Goal: Task Accomplishment & Management: Use online tool/utility

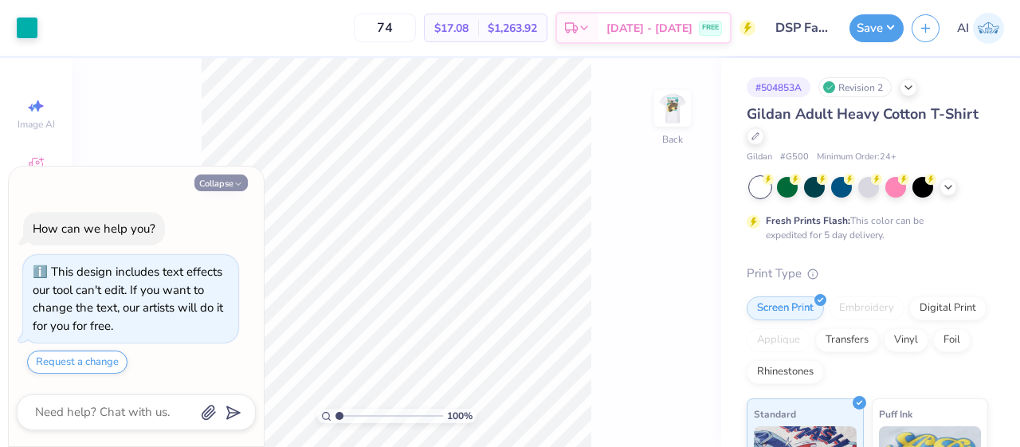
click at [225, 182] on button "Collapse" at bounding box center [220, 182] width 53 height 17
type textarea "x"
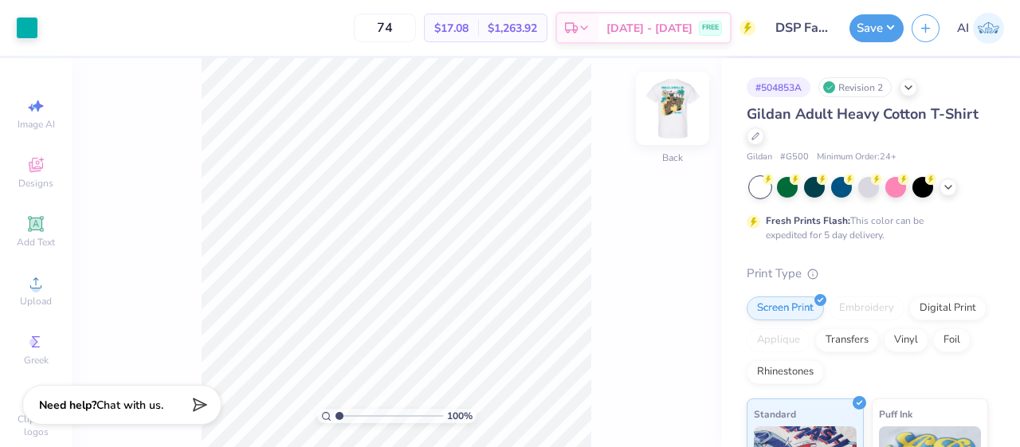
click at [671, 117] on img at bounding box center [672, 108] width 64 height 64
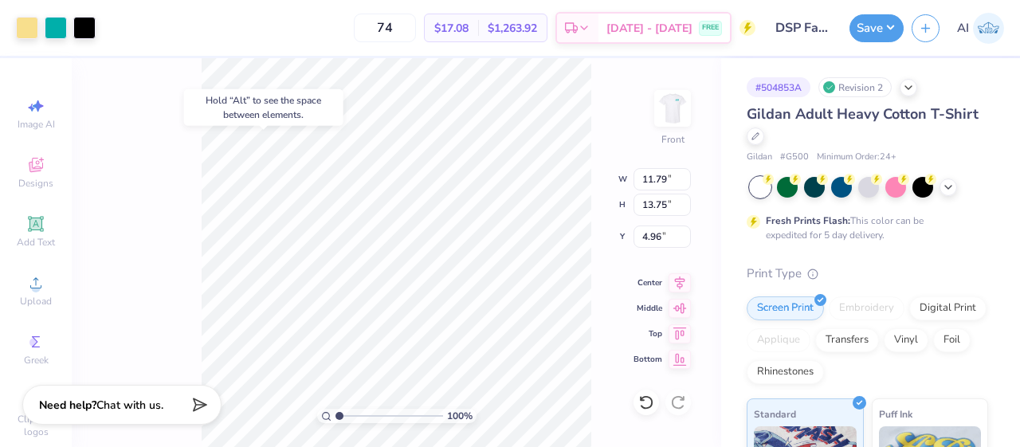
type input "4.96"
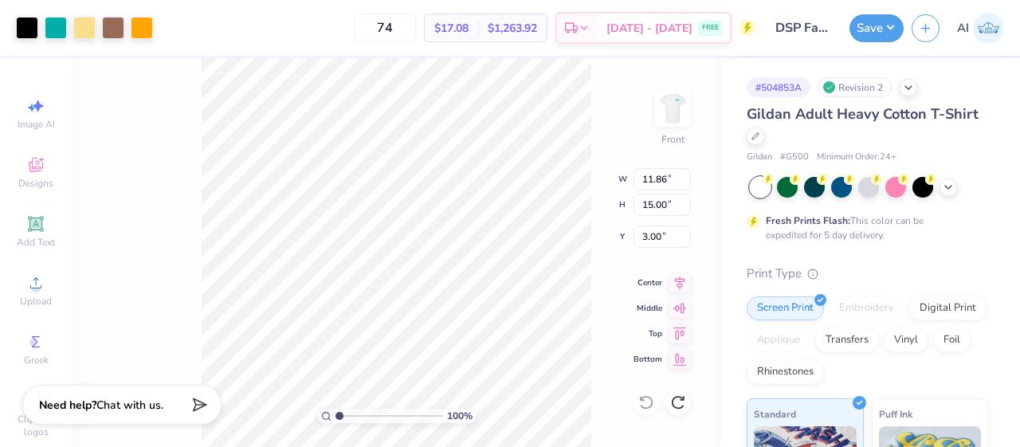
type input "3.44"
type input "10.35"
type input "13.09"
type input "4.95"
type input "5.83"
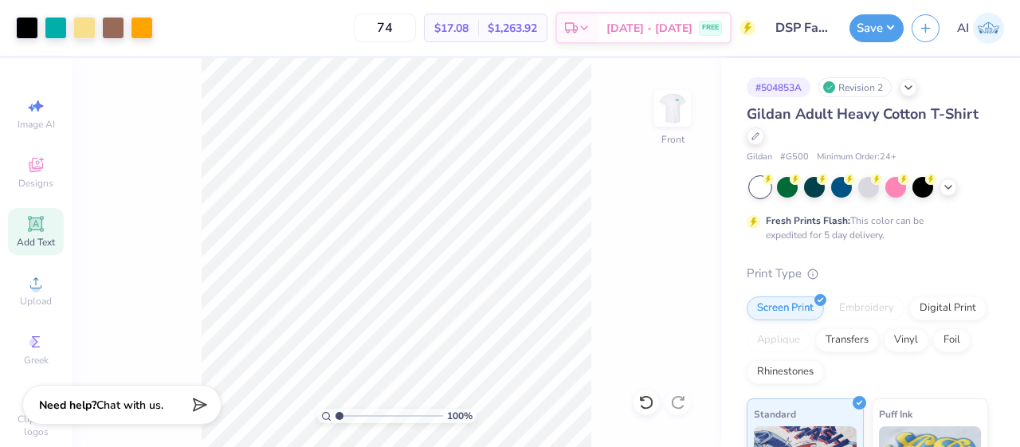
click at [14, 219] on div "Add Text" at bounding box center [36, 231] width 56 height 47
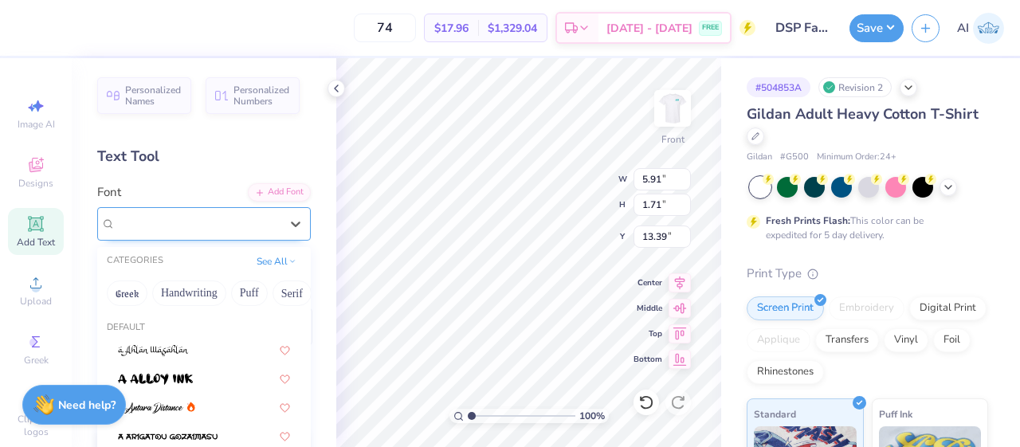
click at [211, 225] on div "Super Dream" at bounding box center [197, 223] width 167 height 25
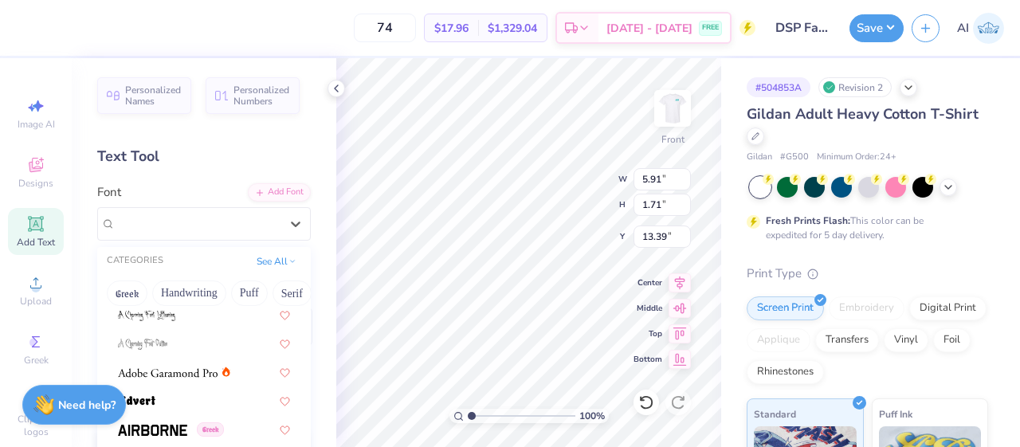
scroll to position [179, 0]
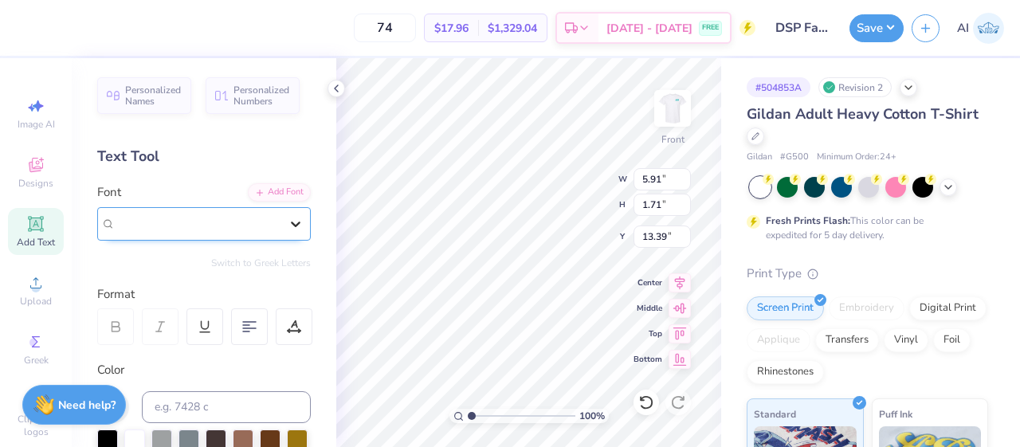
click at [282, 213] on div at bounding box center [295, 223] width 29 height 29
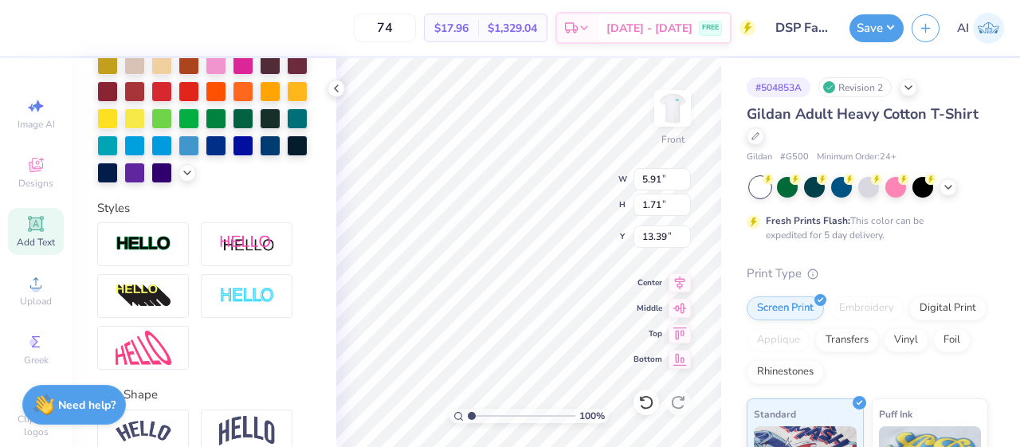
scroll to position [403, 0]
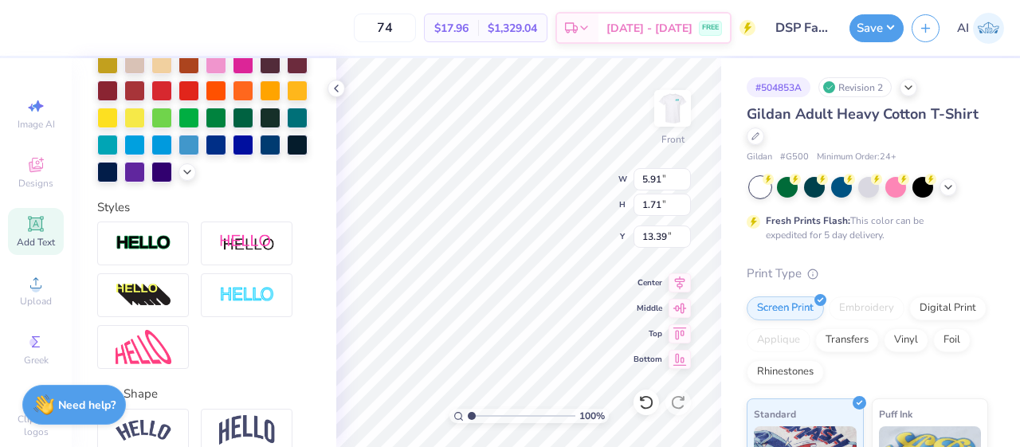
type input "10.35"
type input "13.09"
type input "5.83"
type input "5.91"
type input "1.71"
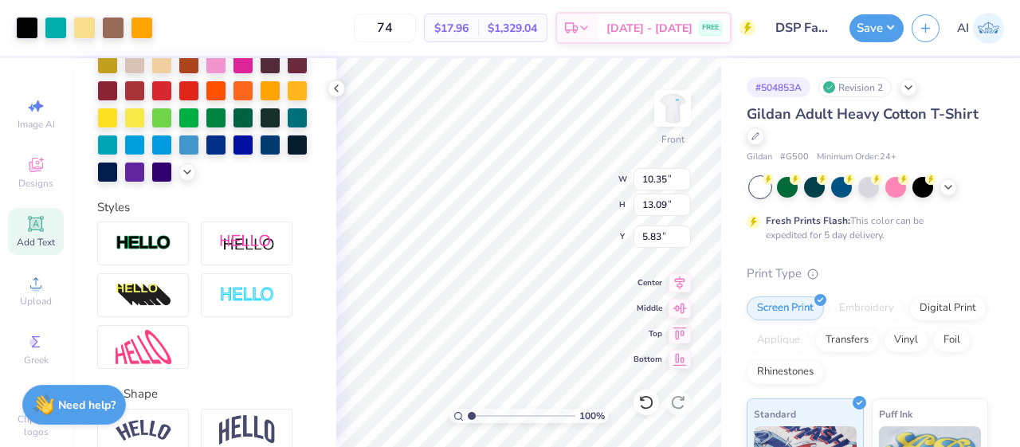
type input "13.39"
type input "5.26"
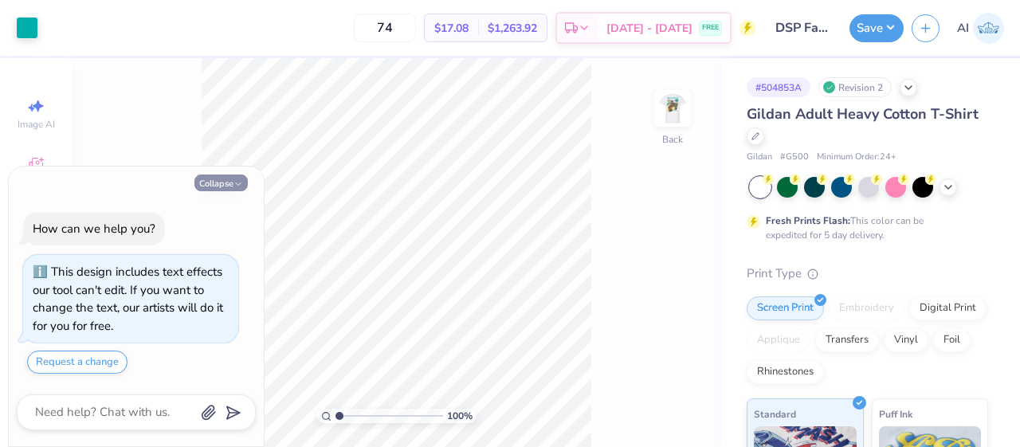
click at [222, 184] on button "Collapse" at bounding box center [220, 182] width 53 height 17
type textarea "x"
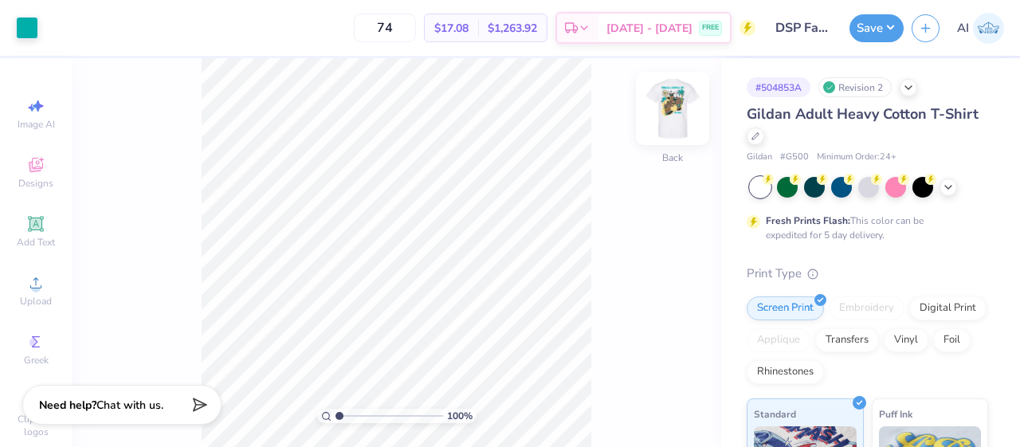
click at [666, 115] on img at bounding box center [672, 108] width 64 height 64
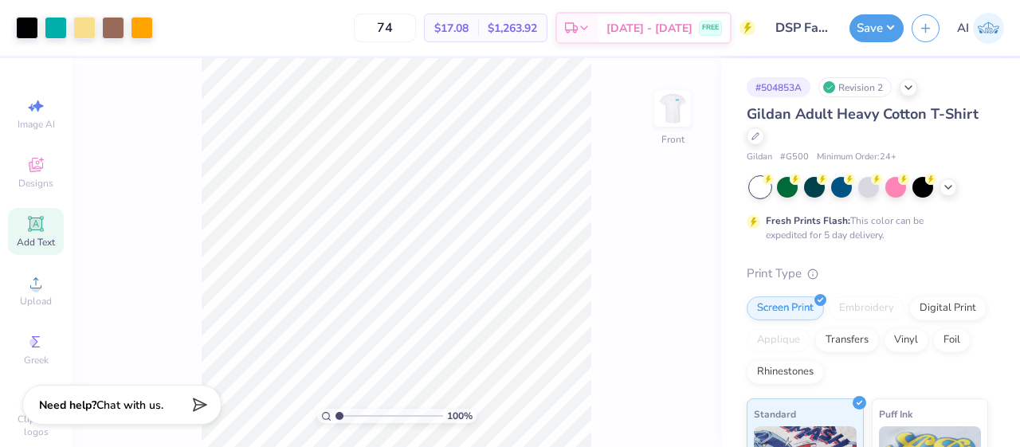
click at [18, 225] on div "Add Text" at bounding box center [36, 231] width 56 height 47
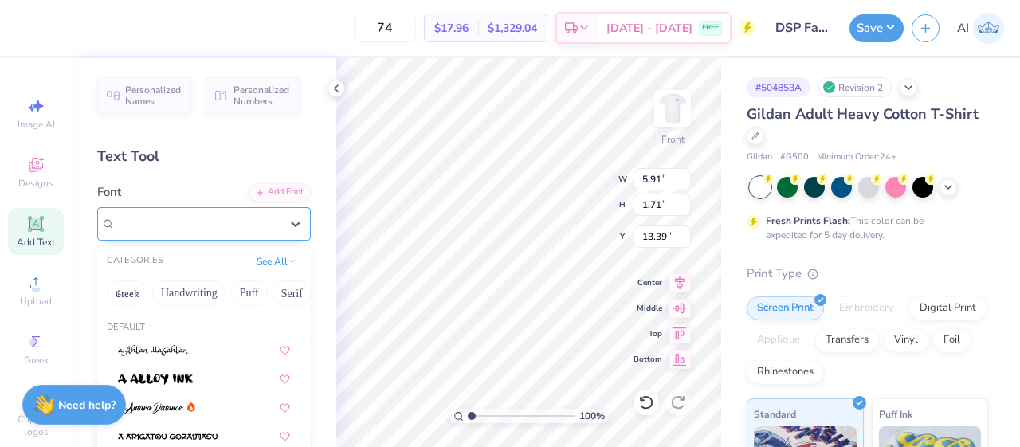
click at [216, 225] on div "Super Dream" at bounding box center [197, 223] width 167 height 25
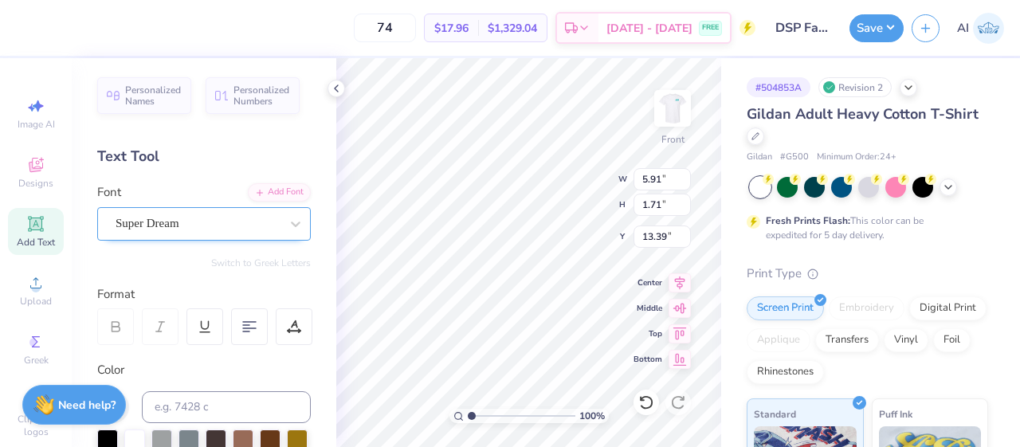
scroll to position [13, 6]
type textarea "Delta Sigma Pi"
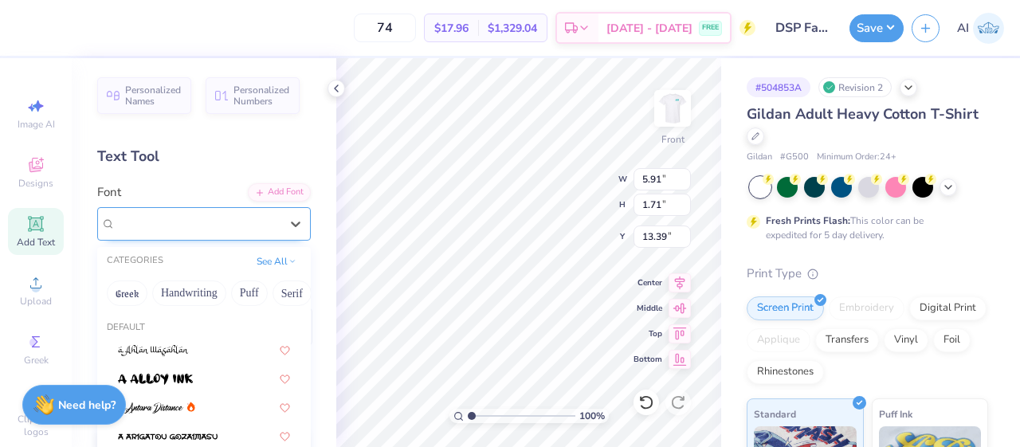
click at [228, 222] on div "Super Dream" at bounding box center [197, 223] width 167 height 25
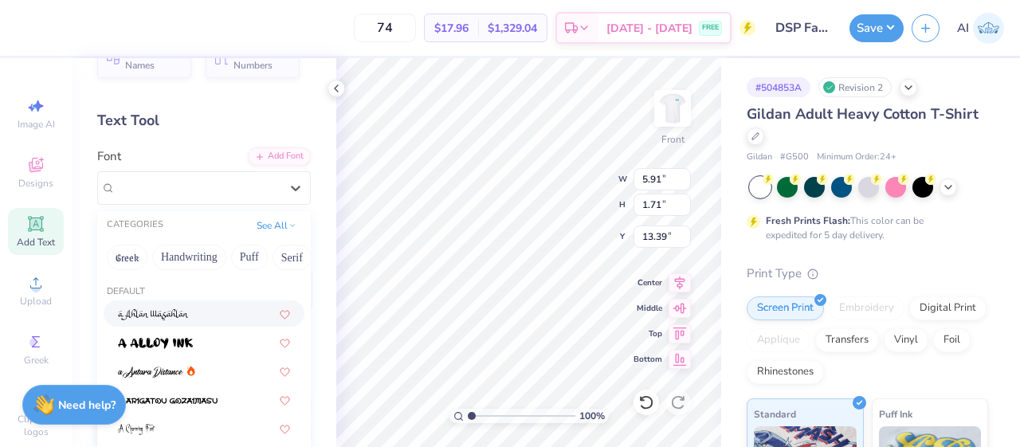
scroll to position [39, 0]
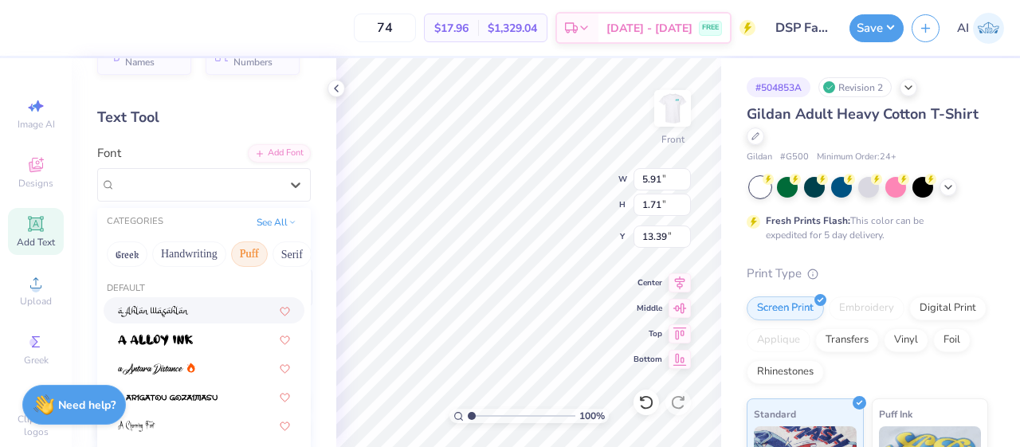
click at [249, 249] on button "Puff" at bounding box center [249, 253] width 37 height 25
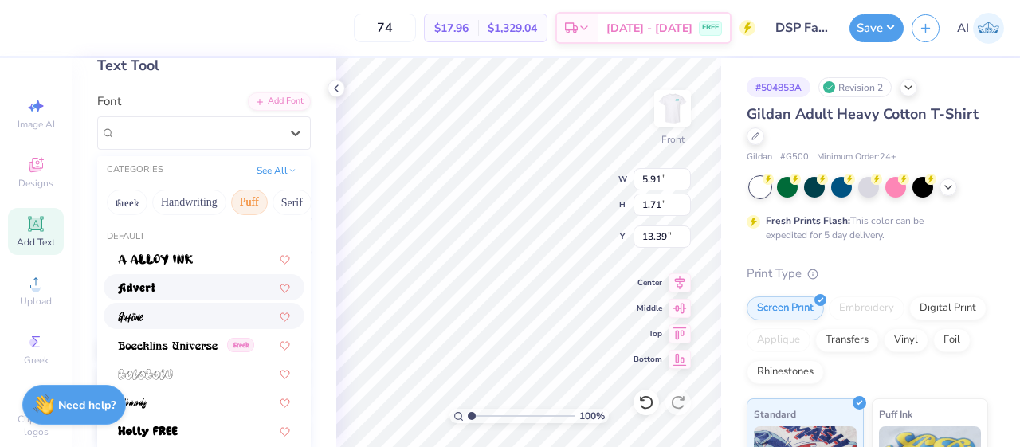
scroll to position [92, 0]
click at [167, 288] on div at bounding box center [204, 286] width 172 height 17
click at [291, 130] on icon at bounding box center [296, 133] width 10 height 6
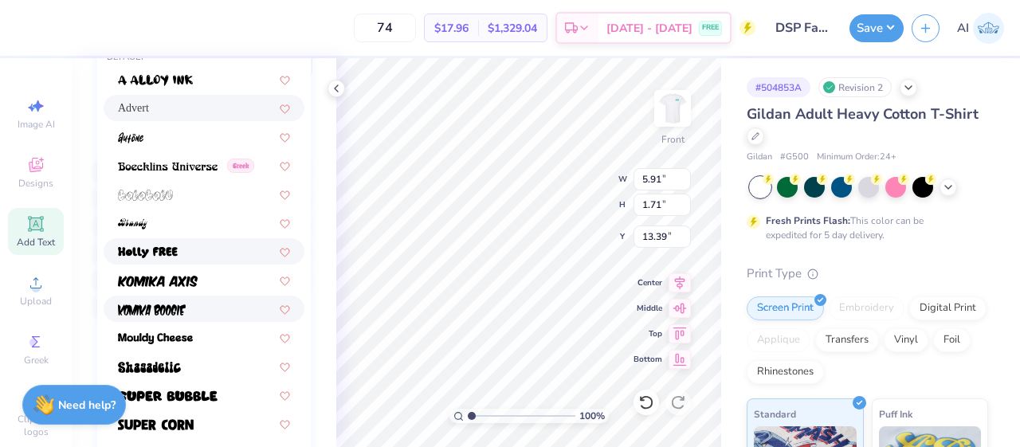
scroll to position [277, 0]
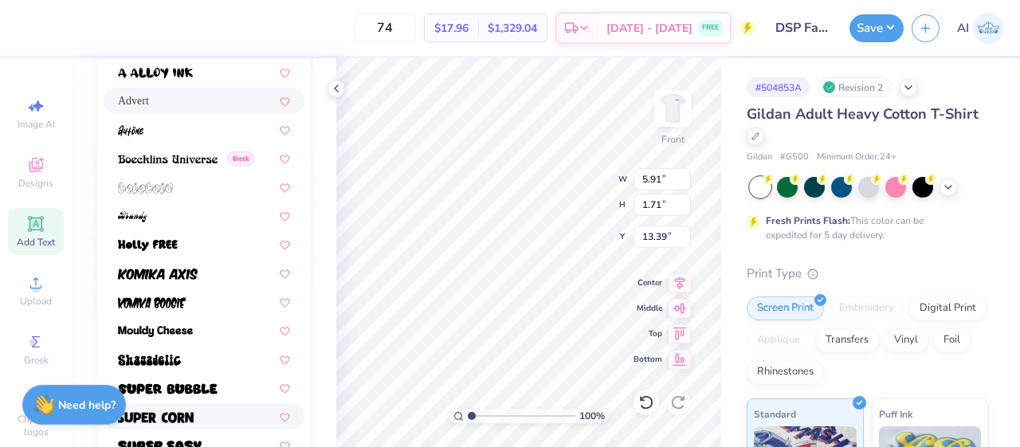
click at [176, 405] on div at bounding box center [204, 416] width 201 height 26
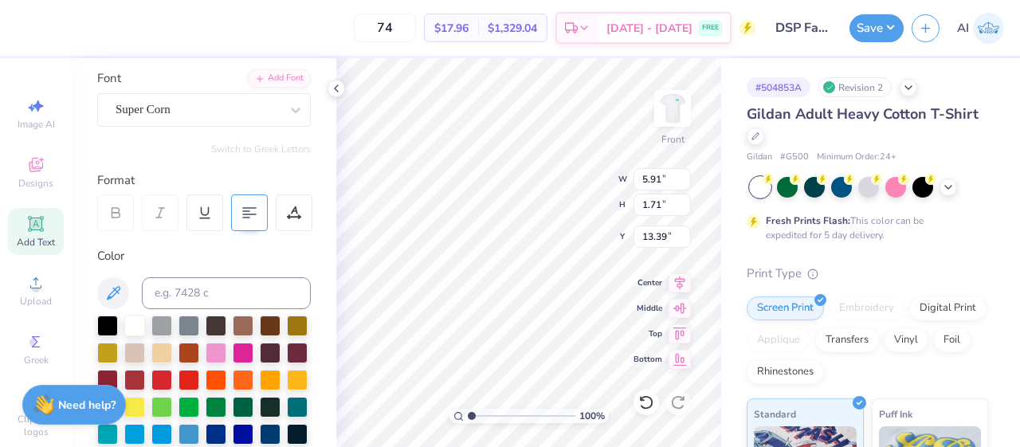
scroll to position [113, 0]
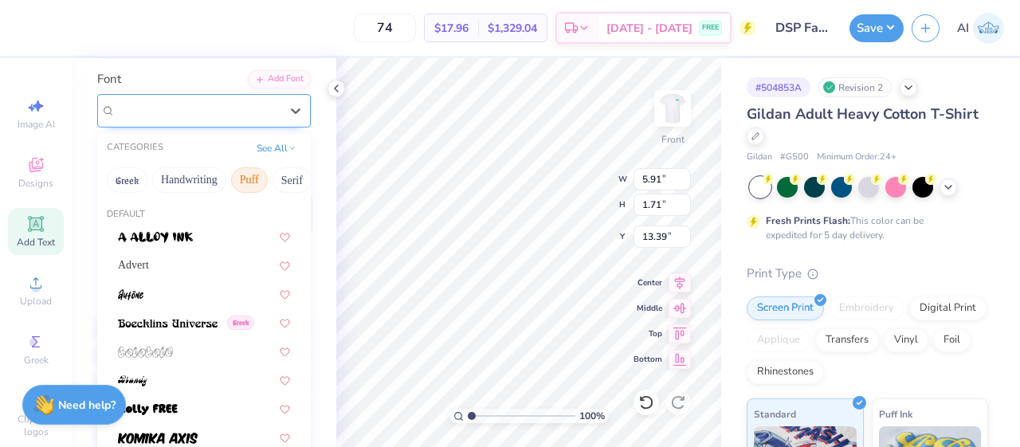
click at [260, 112] on div "Super Corn" at bounding box center [197, 110] width 167 height 25
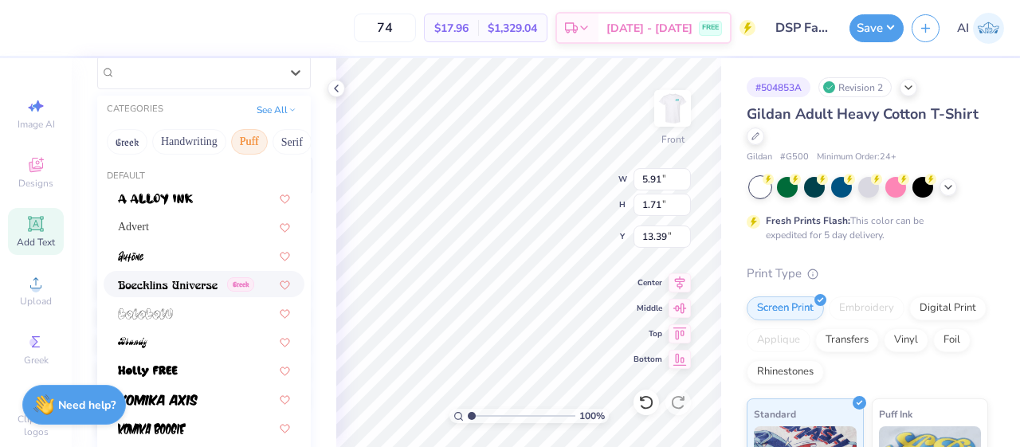
scroll to position [0, 0]
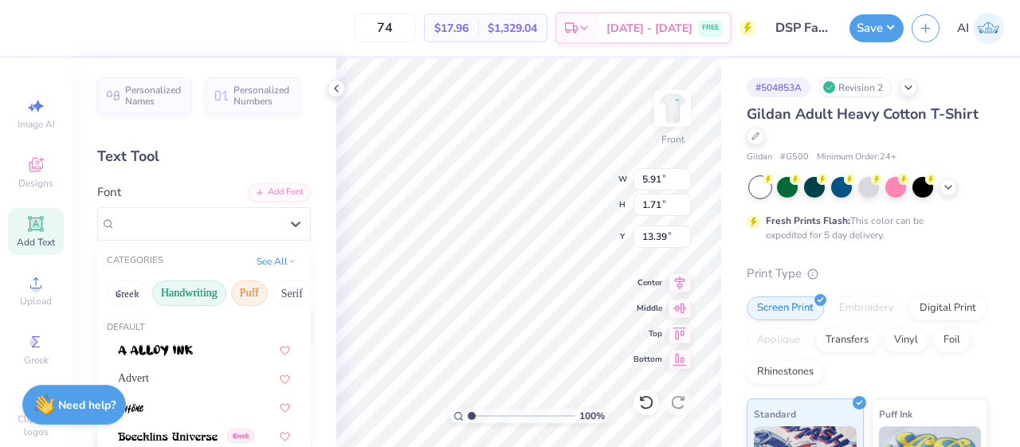
click at [195, 288] on button "Handwriting" at bounding box center [189, 292] width 74 height 25
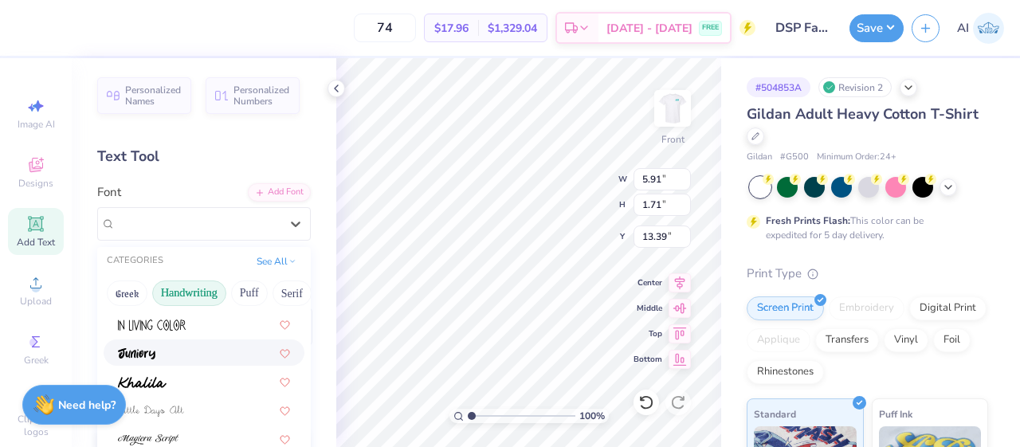
scroll to position [323, 0]
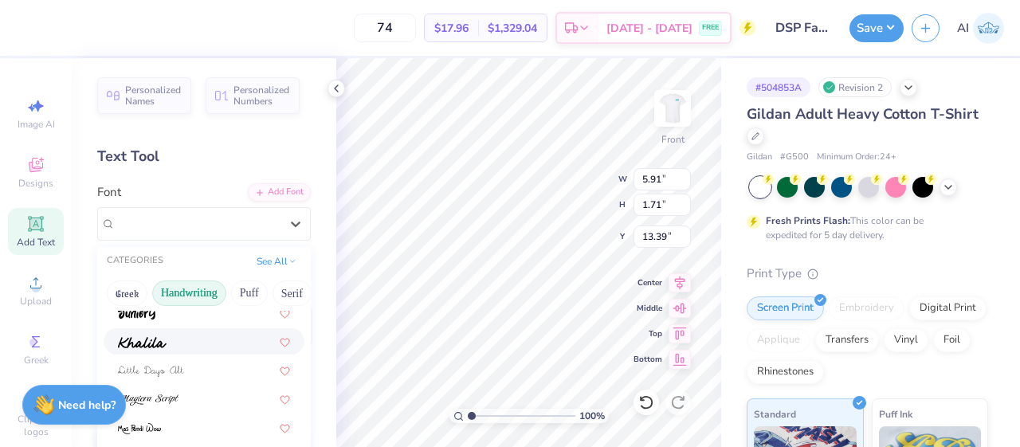
click at [186, 344] on div at bounding box center [204, 341] width 172 height 17
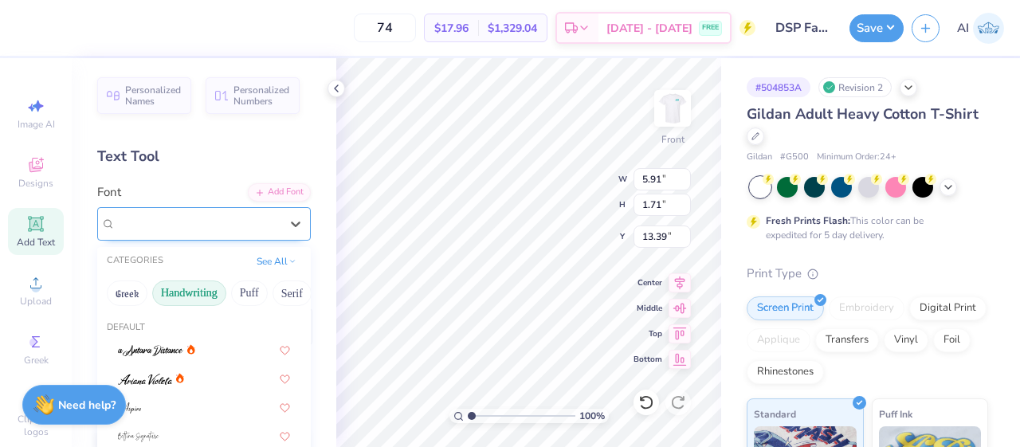
click at [214, 224] on div "Khalila" at bounding box center [197, 223] width 167 height 25
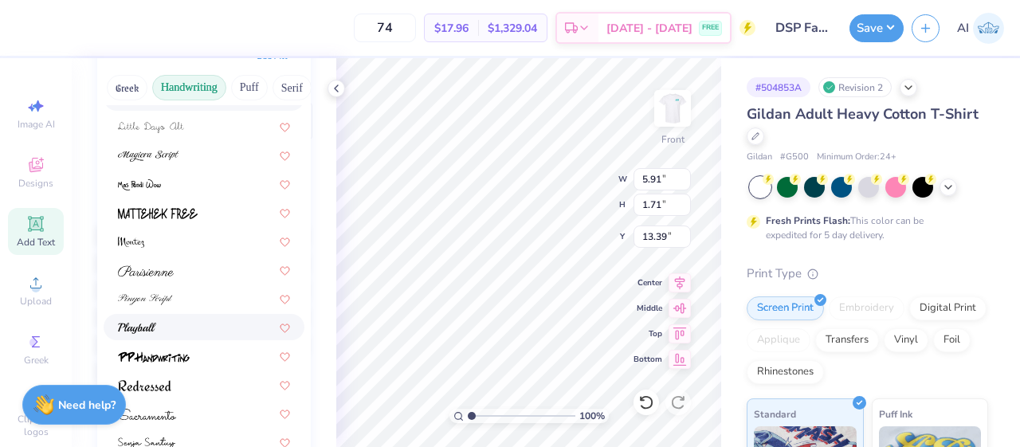
scroll to position [206, 0]
click at [176, 389] on div at bounding box center [204, 383] width 172 height 17
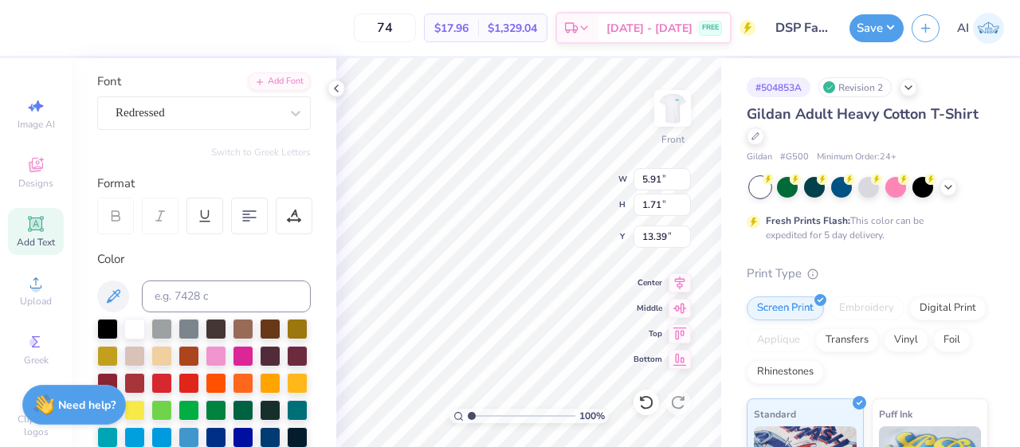
scroll to position [109, 0]
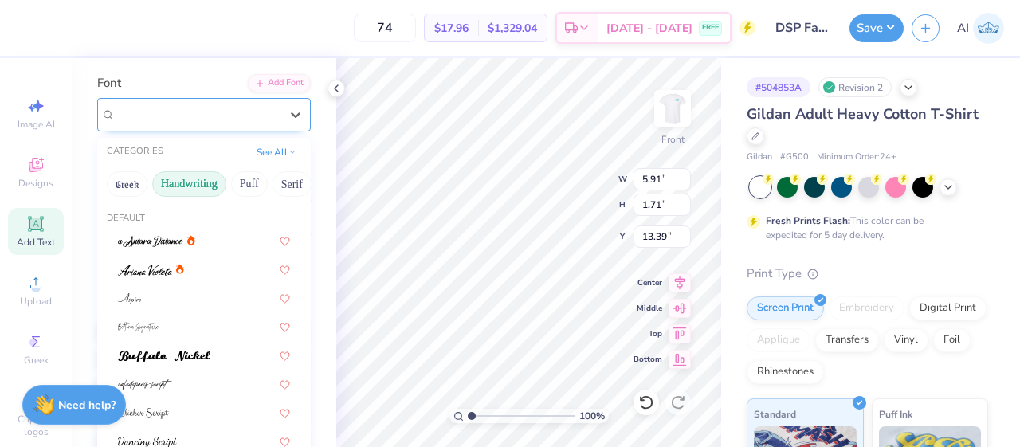
click at [245, 115] on div "Redressed" at bounding box center [197, 114] width 167 height 25
click at [207, 182] on button "Serif" at bounding box center [202, 183] width 39 height 25
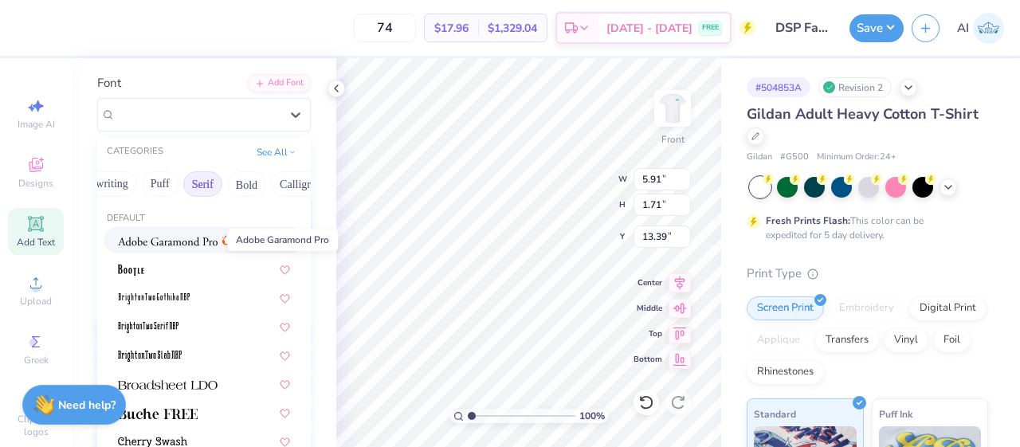
click at [200, 241] on img at bounding box center [168, 241] width 100 height 11
click at [210, 115] on div "Adobe Garamond Pro" at bounding box center [197, 114] width 167 height 25
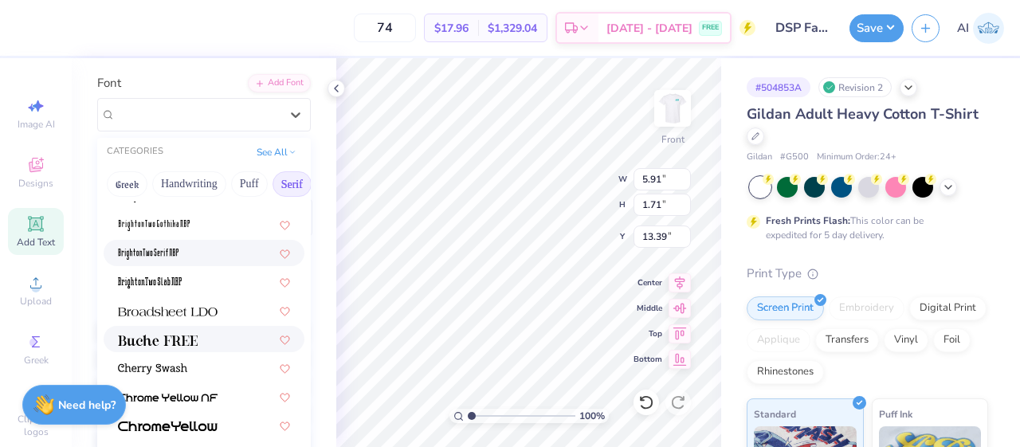
scroll to position [75, 0]
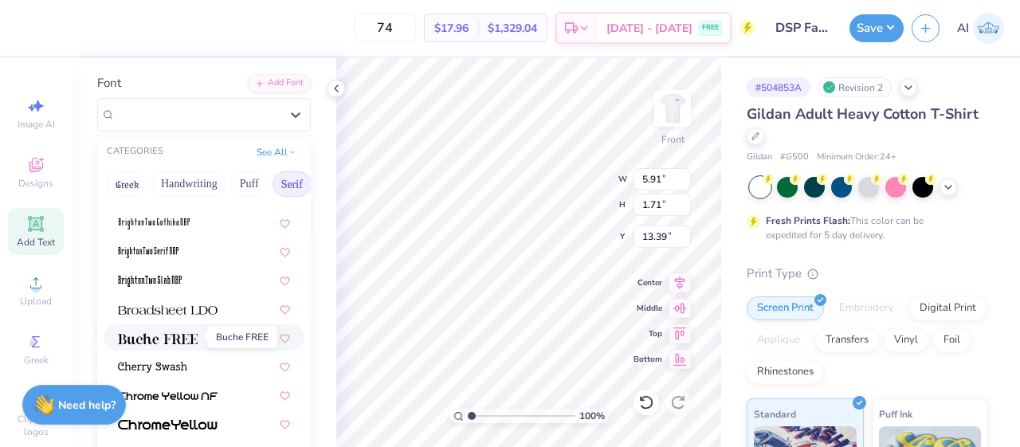
click at [180, 334] on img at bounding box center [158, 338] width 80 height 11
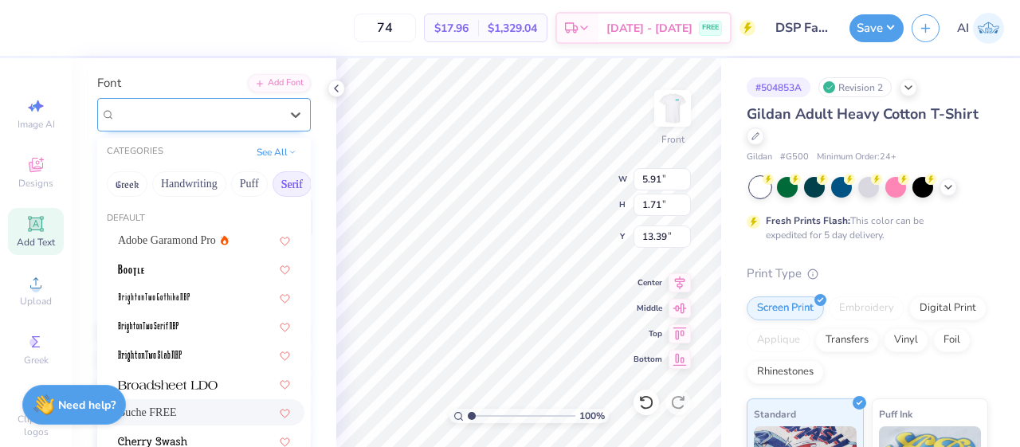
click at [250, 115] on div "Buche FREE" at bounding box center [197, 114] width 167 height 25
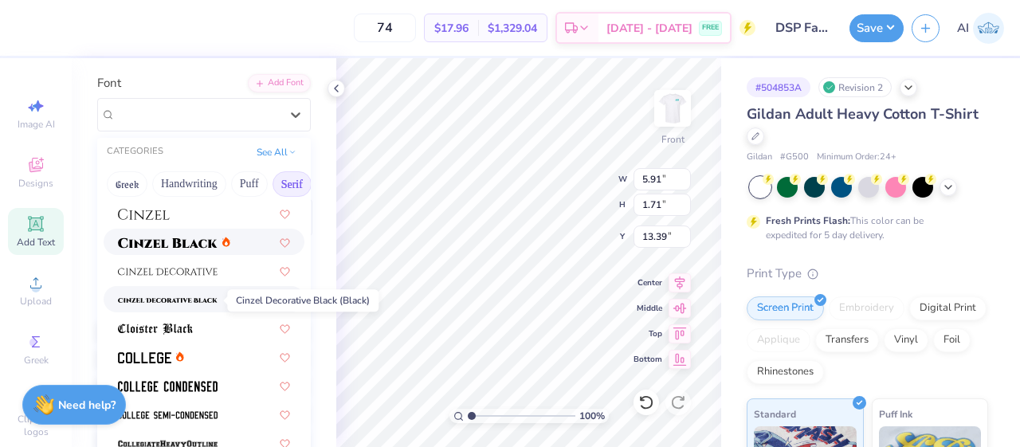
scroll to position [315, 0]
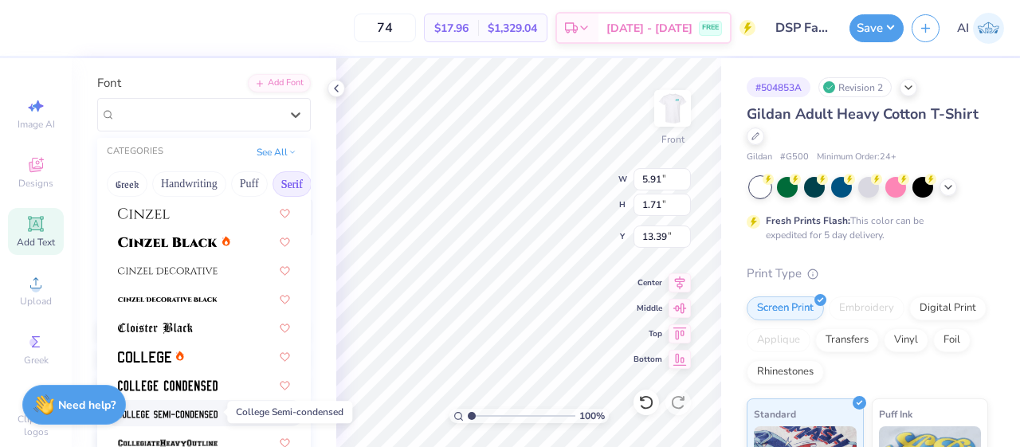
click at [170, 413] on img at bounding box center [168, 414] width 100 height 11
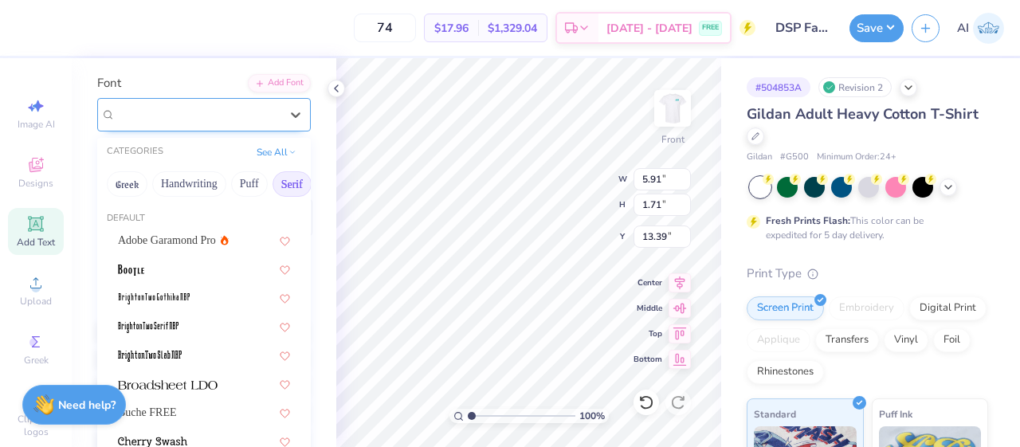
click at [251, 120] on div "College Semi-condensed" at bounding box center [197, 114] width 167 height 25
click at [252, 185] on button "Bold" at bounding box center [256, 183] width 39 height 25
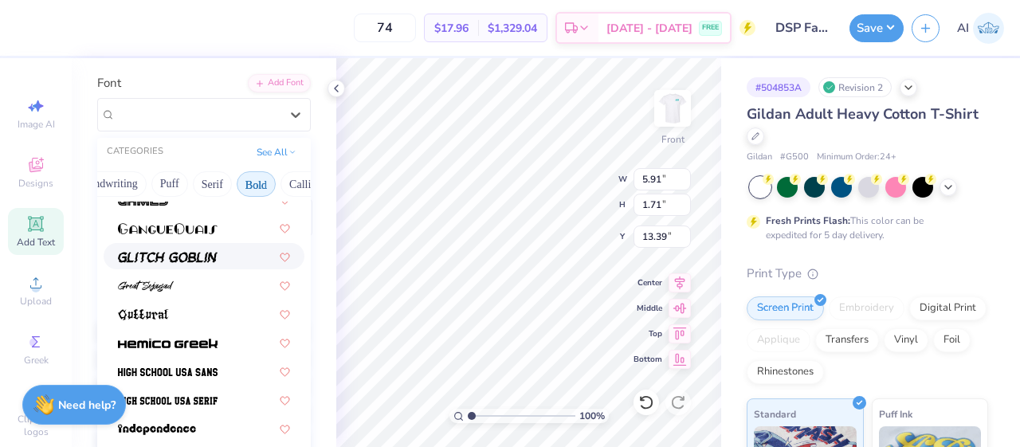
scroll to position [673, 0]
click at [180, 340] on img at bounding box center [168, 342] width 100 height 11
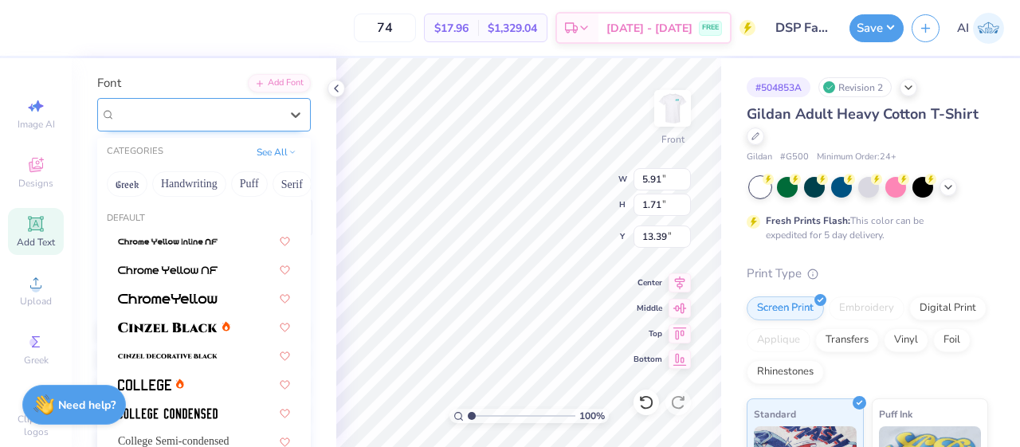
click at [236, 122] on div "Hemico Greek" at bounding box center [197, 114] width 167 height 25
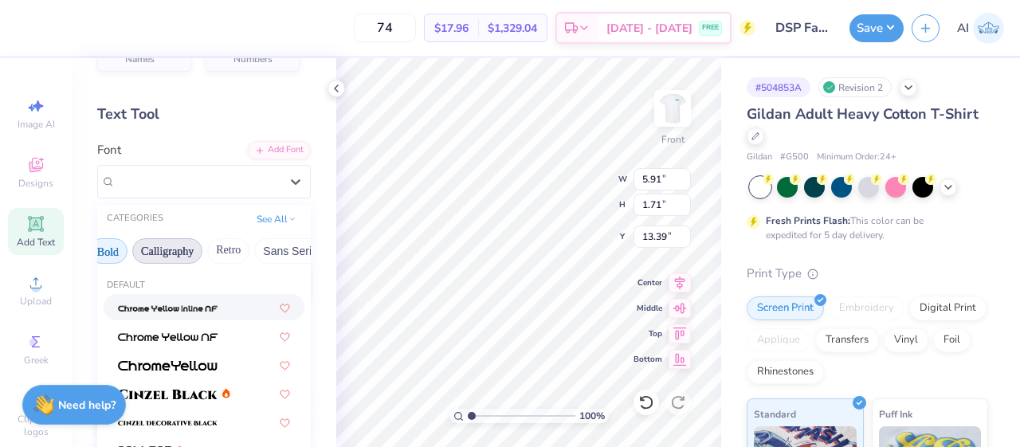
scroll to position [0, 233]
click at [255, 250] on button "Sans Serif" at bounding box center [283, 250] width 69 height 25
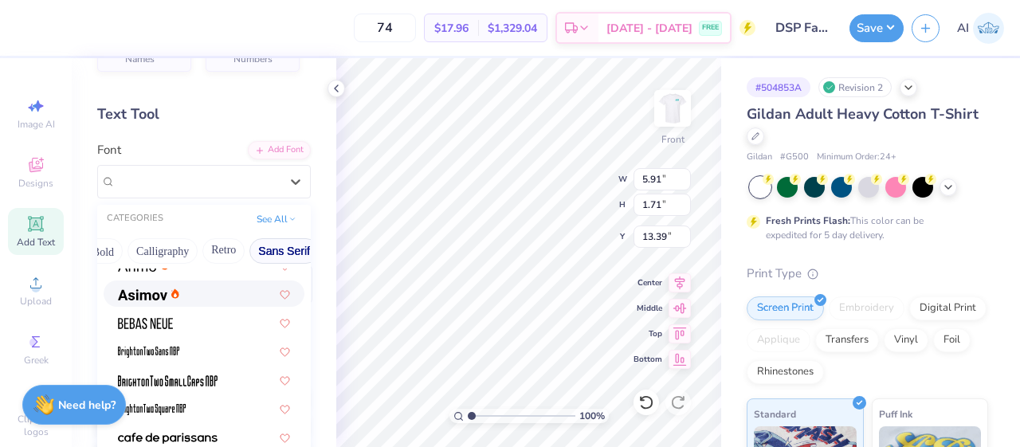
scroll to position [47, 0]
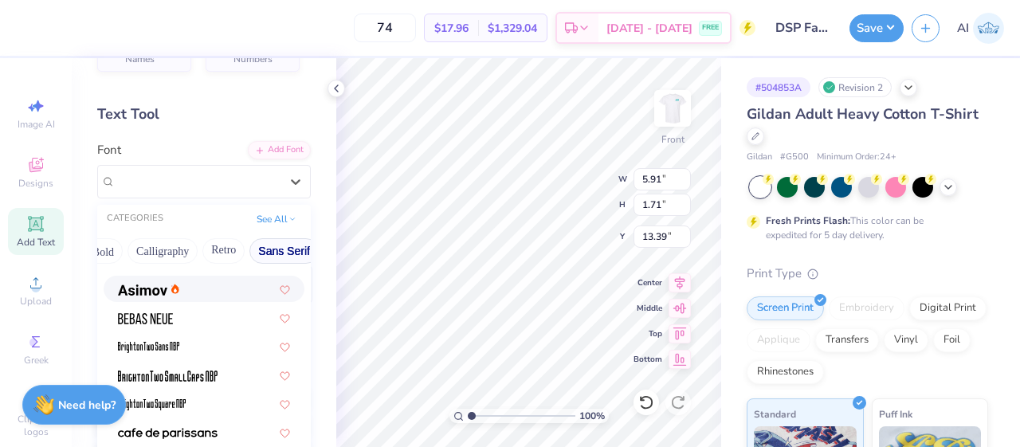
click at [200, 295] on div at bounding box center [204, 288] width 172 height 17
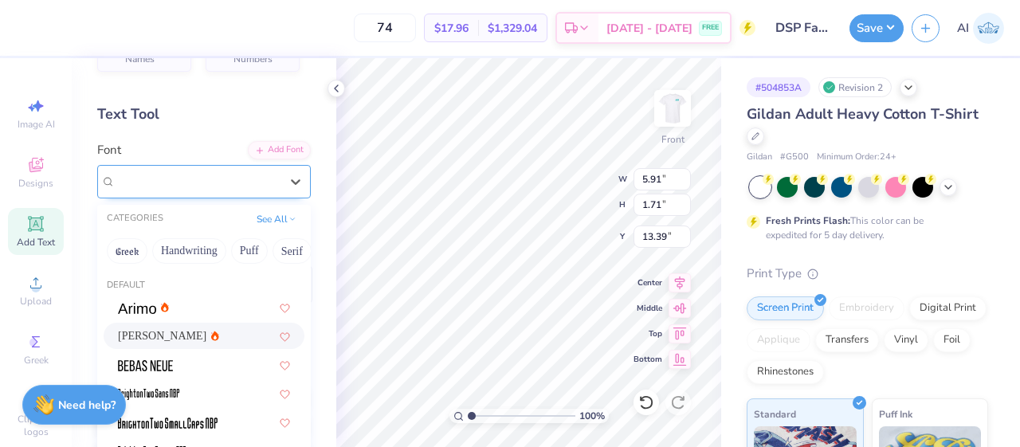
click at [226, 190] on div at bounding box center [197, 181] width 164 height 22
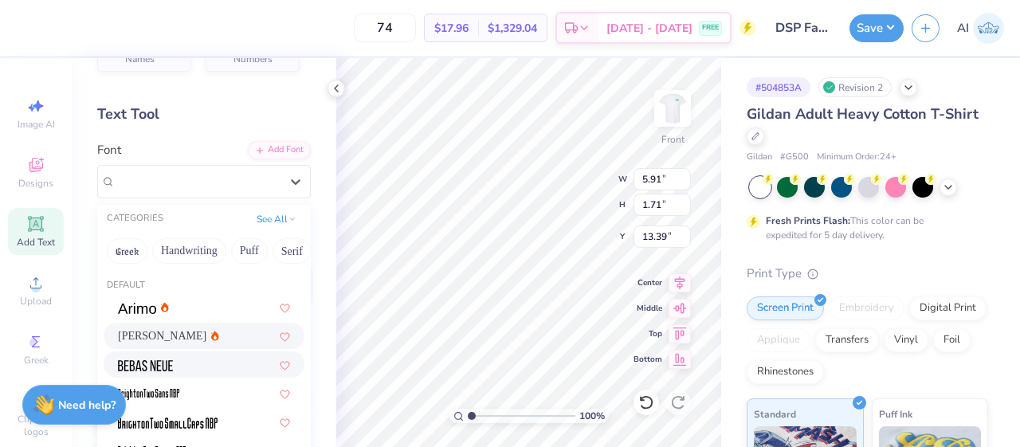
click at [166, 351] on div at bounding box center [204, 364] width 201 height 26
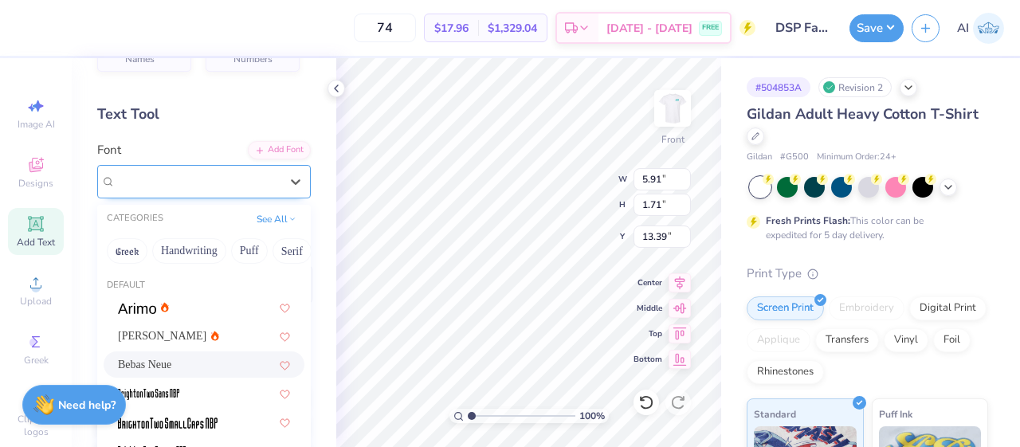
click at [229, 182] on div "Bebas Neue" at bounding box center [197, 181] width 167 height 25
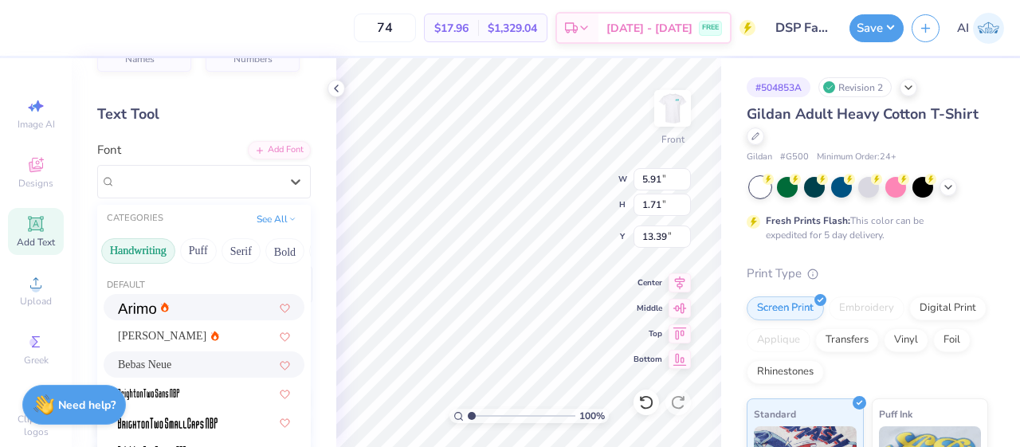
scroll to position [0, 59]
click at [225, 245] on button "Serif" at bounding box center [232, 250] width 39 height 25
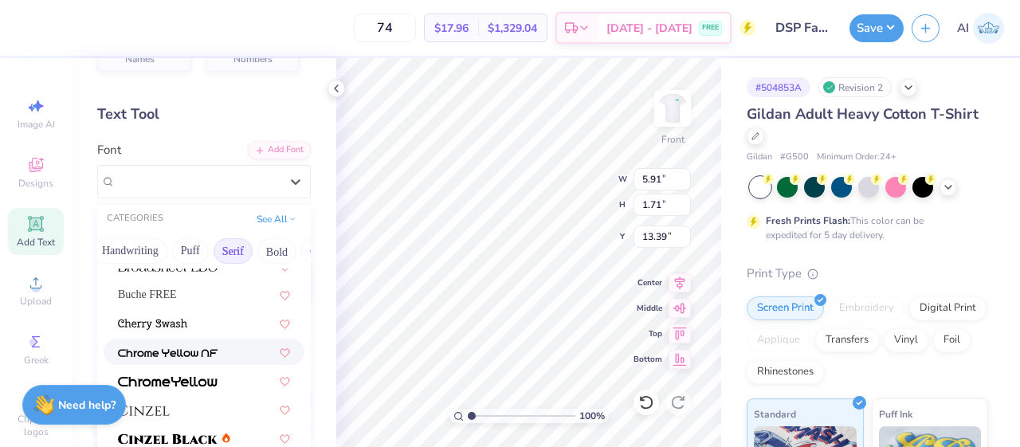
scroll to position [186, 0]
click at [183, 375] on img at bounding box center [168, 380] width 100 height 11
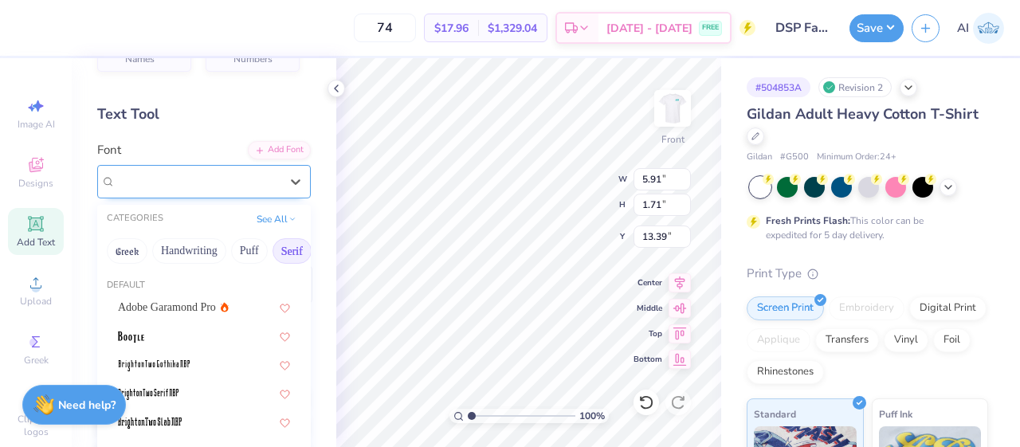
click at [229, 181] on div "ChromeYellow" at bounding box center [197, 181] width 167 height 25
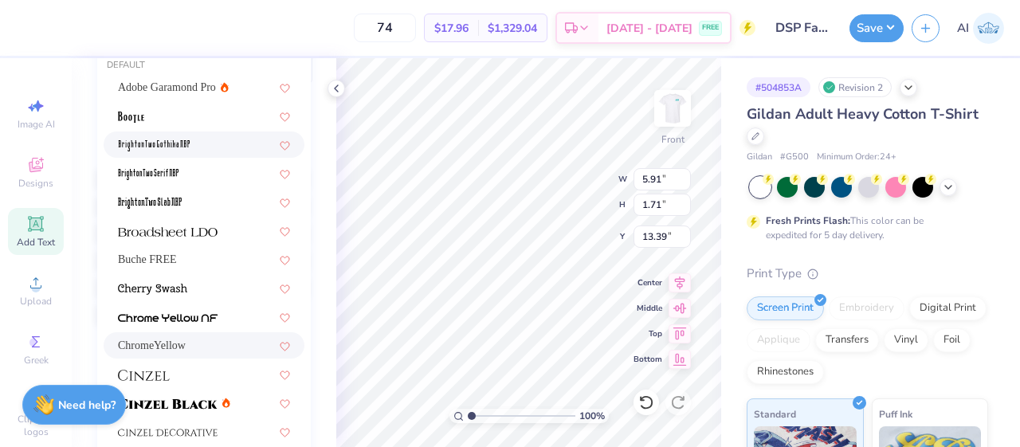
scroll to position [0, 0]
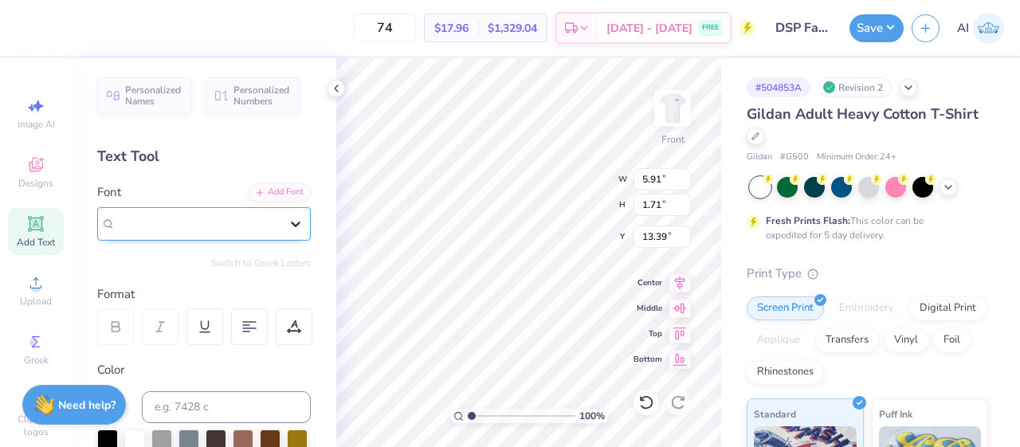
click at [288, 227] on icon at bounding box center [296, 224] width 16 height 16
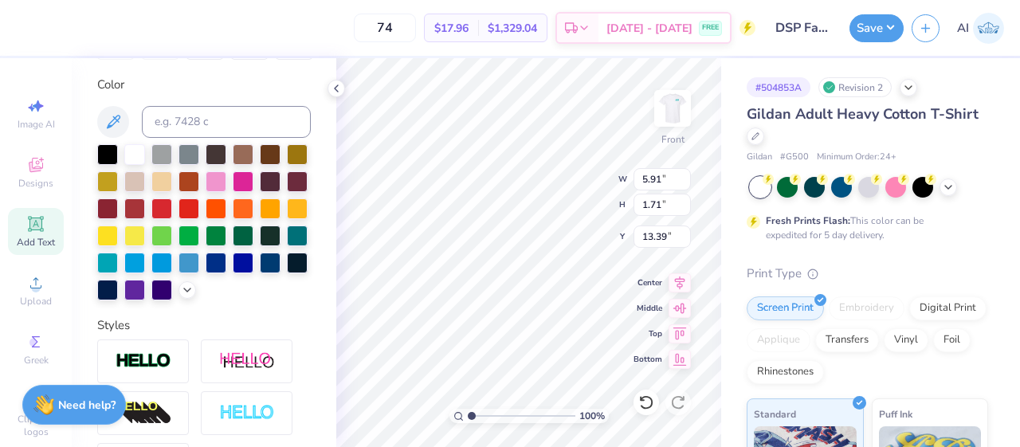
scroll to position [295, 0]
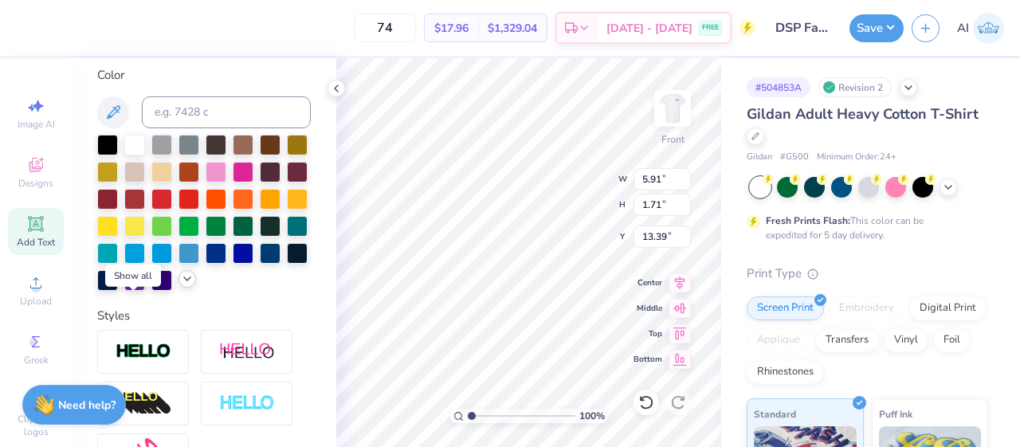
click at [181, 285] on icon at bounding box center [187, 278] width 13 height 13
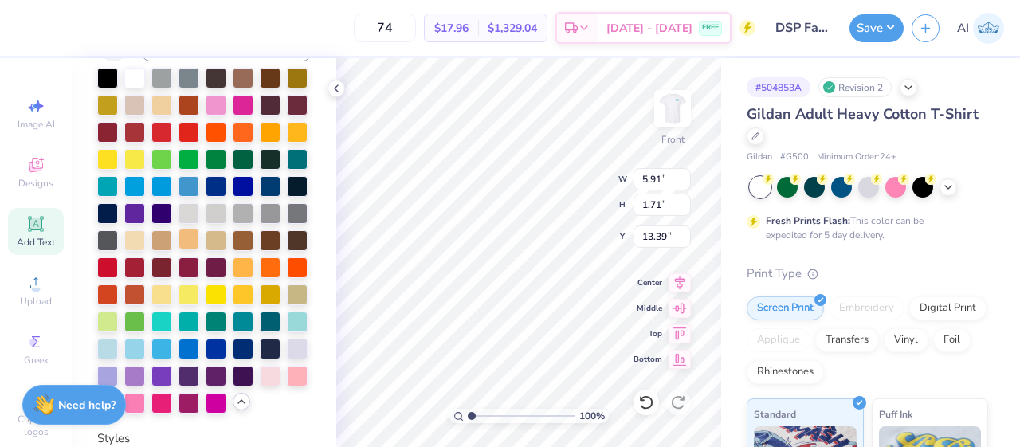
scroll to position [362, 0]
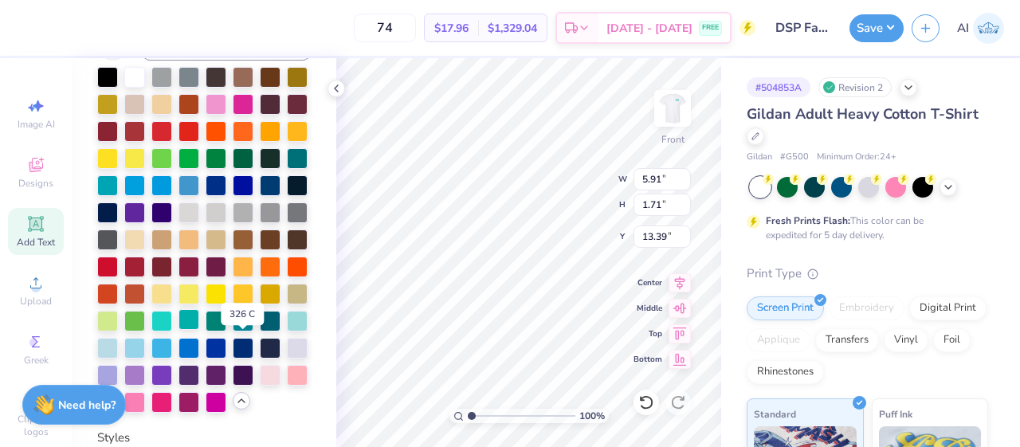
click at [199, 330] on div at bounding box center [188, 319] width 21 height 21
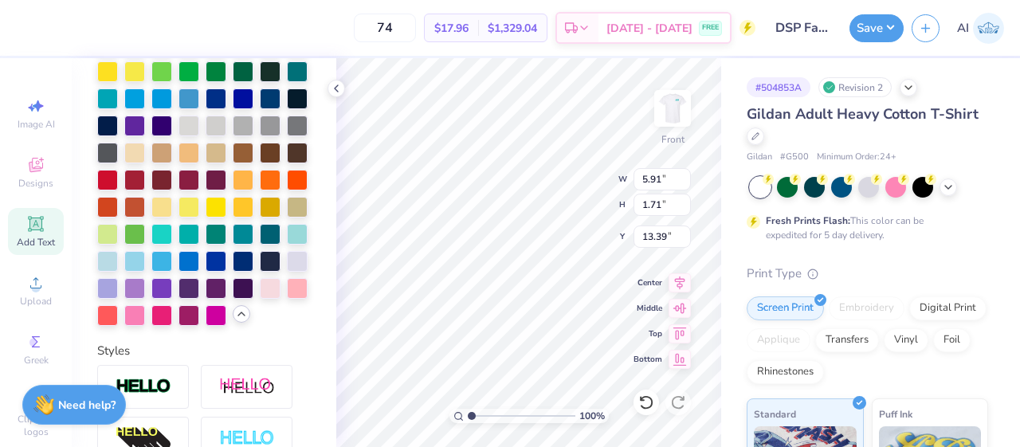
scroll to position [457, 0]
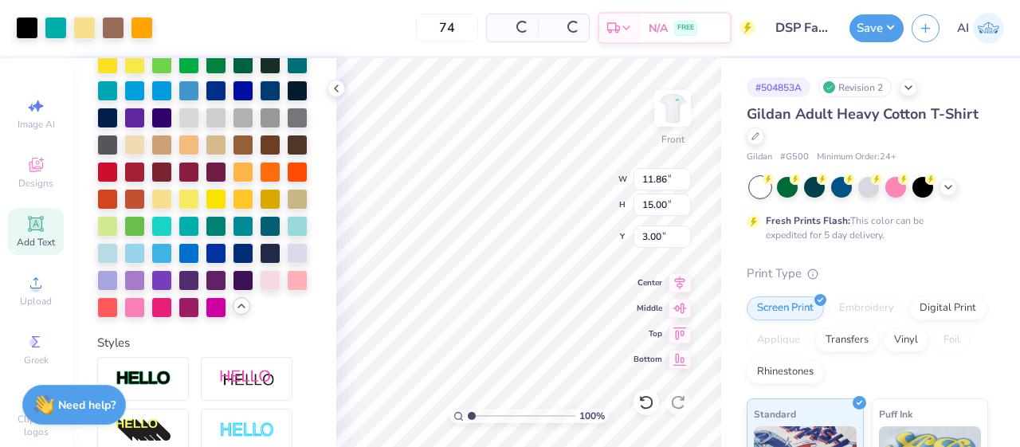
type input "11.86"
type input "15.00"
type input "3.00"
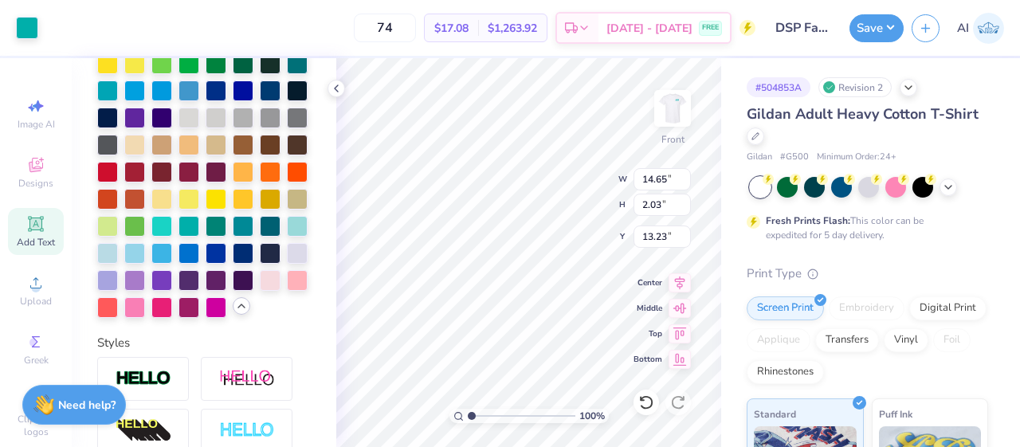
type input "14.65"
type input "2.03"
type input "13.23"
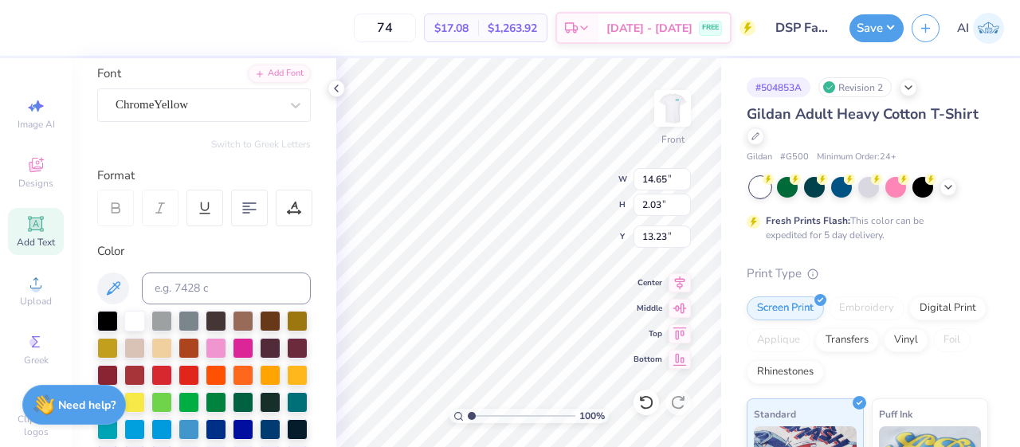
scroll to position [0, 0]
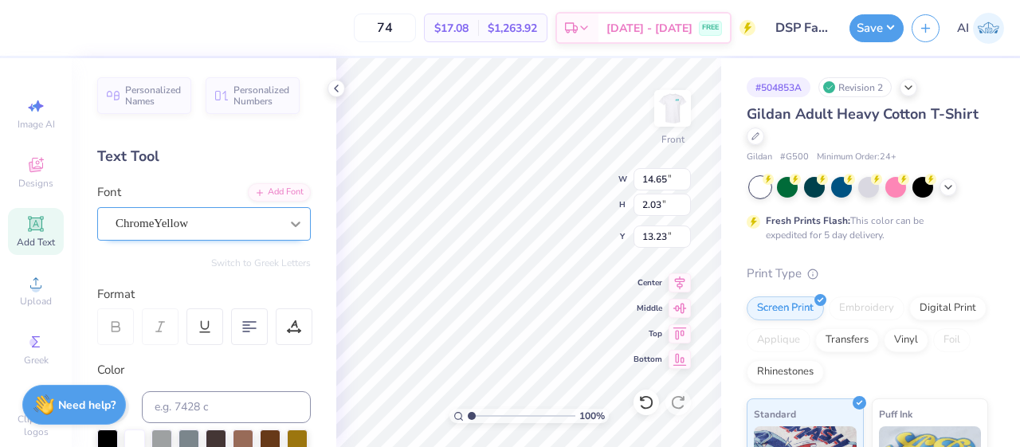
click at [281, 224] on div at bounding box center [295, 223] width 29 height 29
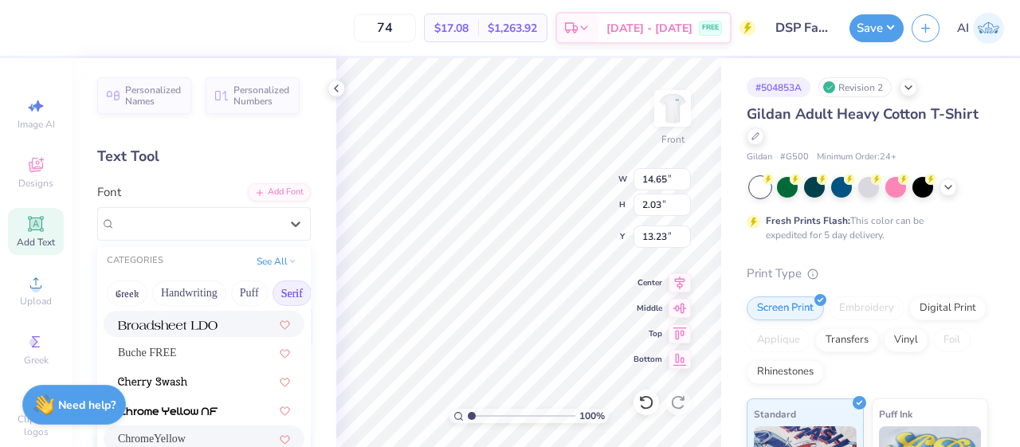
scroll to position [173, 0]
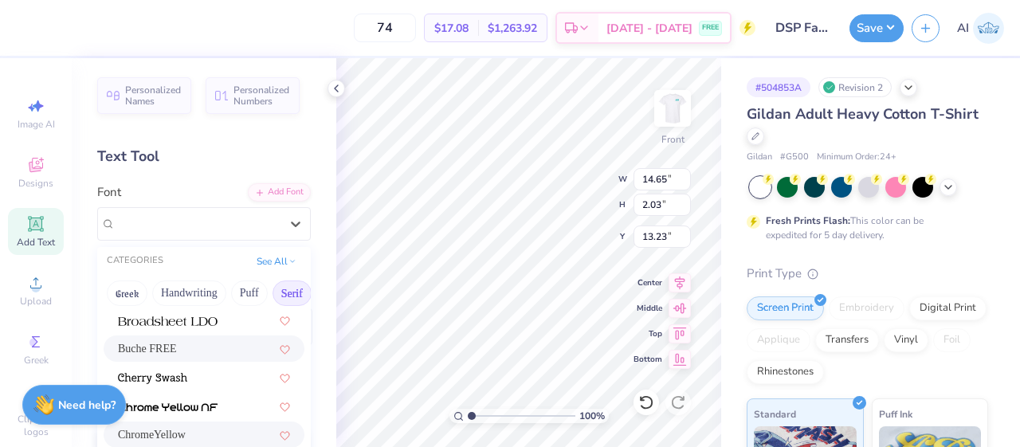
click at [191, 350] on div "Buche FREE" at bounding box center [204, 348] width 172 height 17
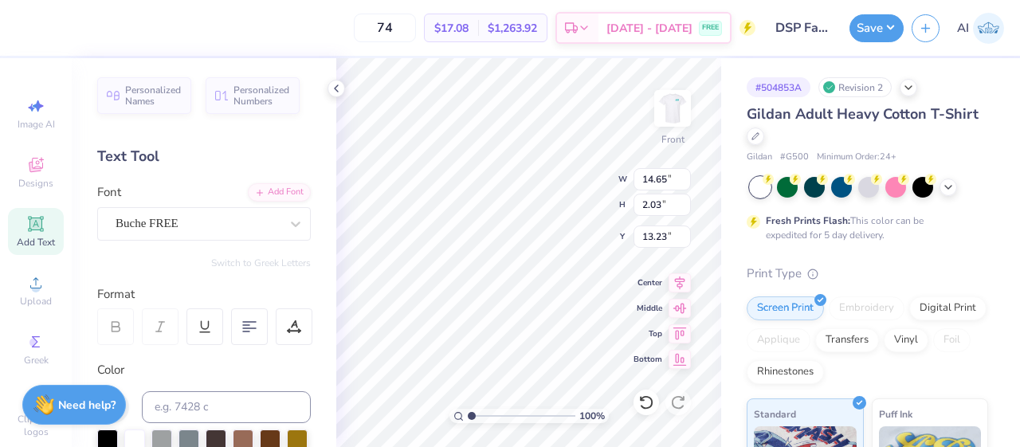
type input "13.57"
type input "1.99"
type input "13.26"
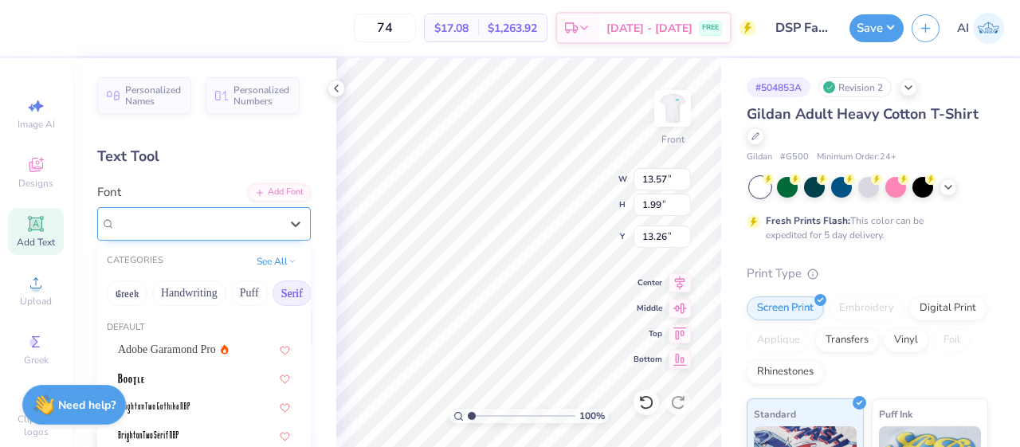
click at [244, 213] on div at bounding box center [197, 224] width 164 height 22
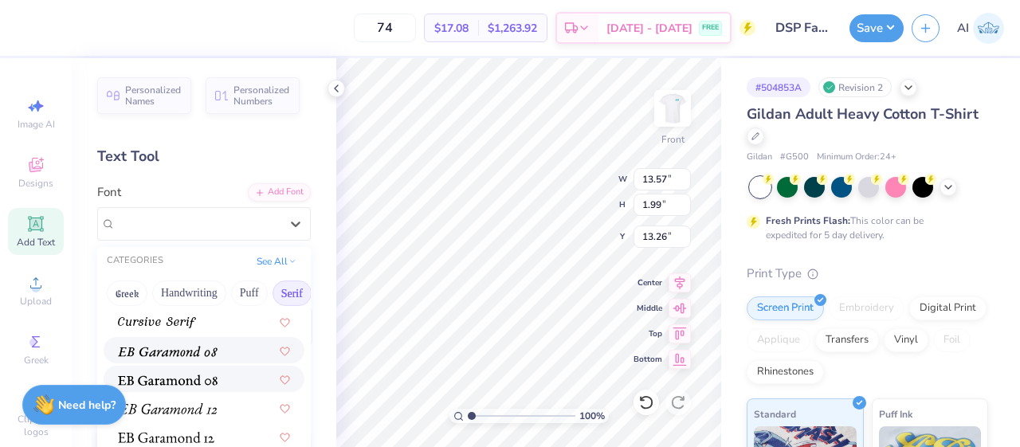
scroll to position [946, 0]
click at [188, 382] on img at bounding box center [168, 379] width 100 height 11
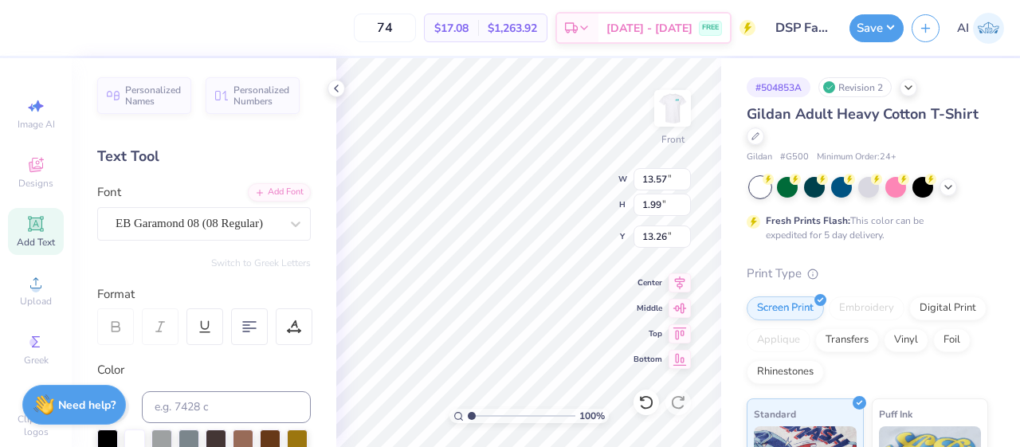
type input "11.71"
type input "1.96"
type input "18.00"
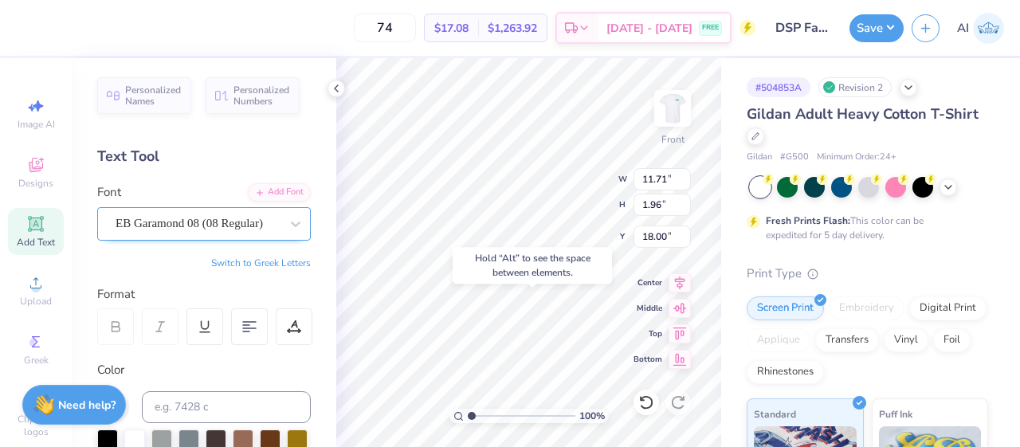
click at [237, 227] on div "EB Garamond 08 (08 Regular)" at bounding box center [197, 223] width 167 height 25
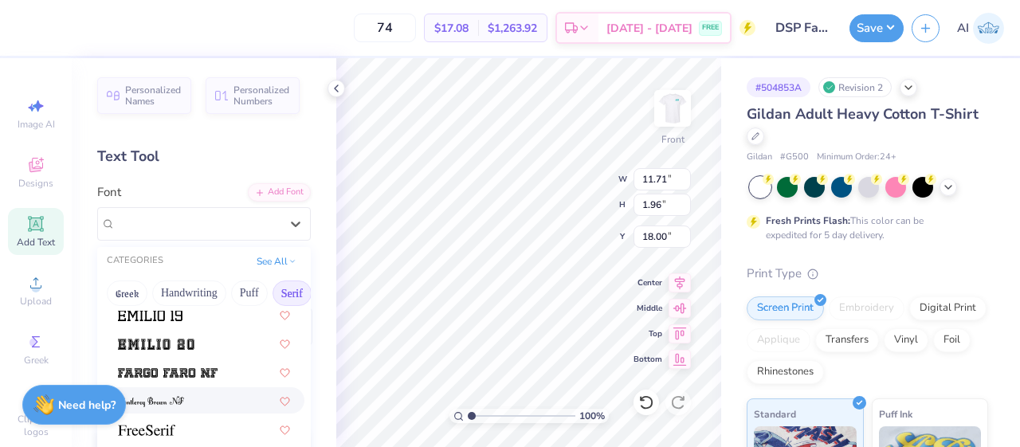
scroll to position [1300, 0]
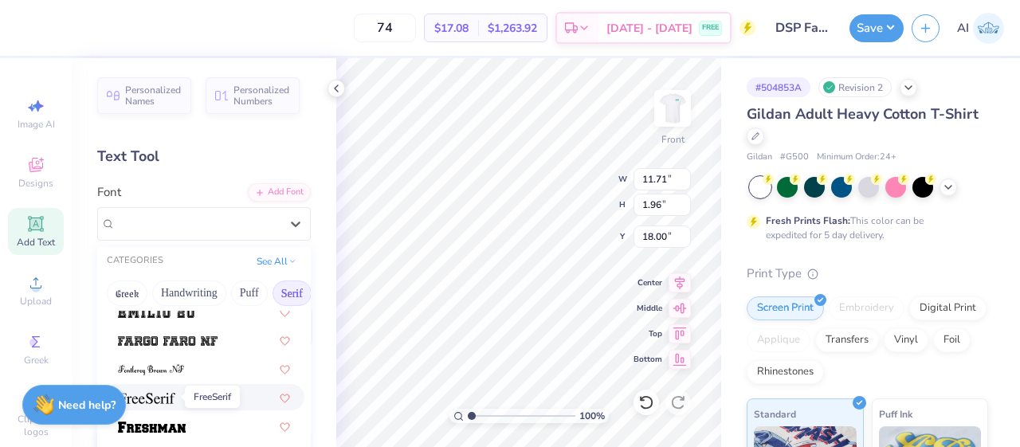
click at [171, 398] on img at bounding box center [146, 398] width 57 height 11
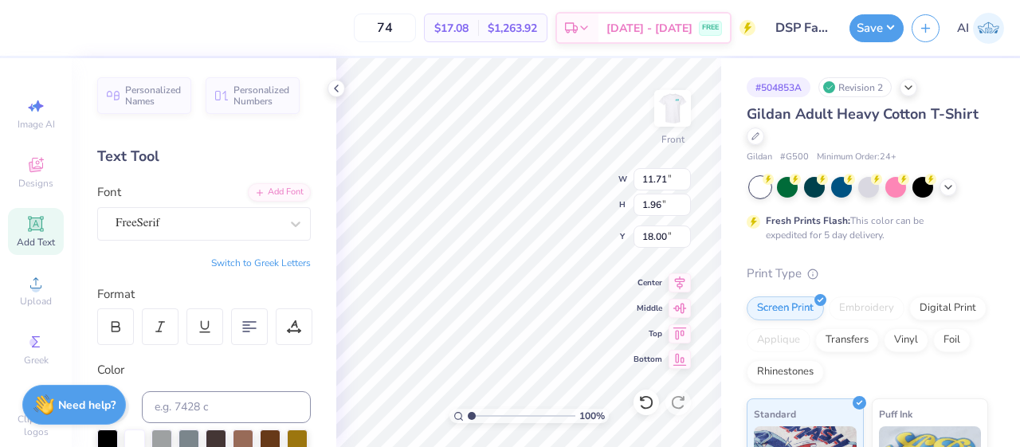
type input "12.00"
type input "1.85"
type input "18.05"
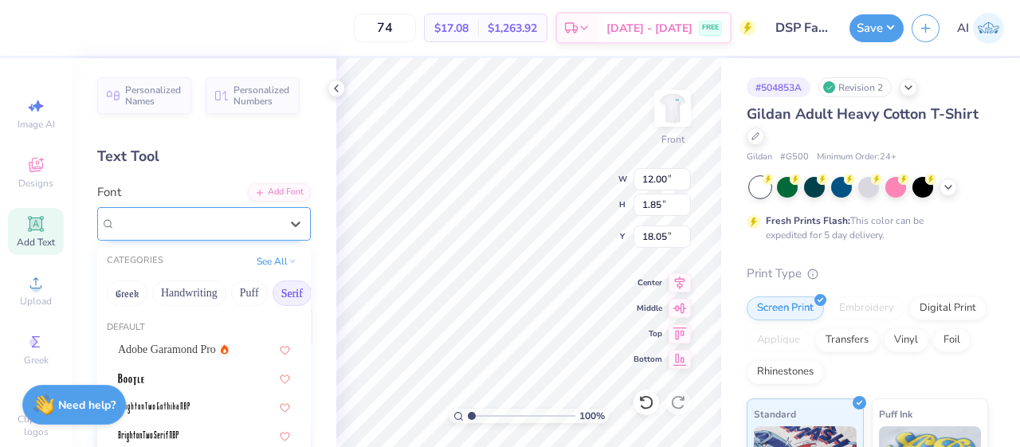
click at [245, 221] on div "FreeSerif" at bounding box center [197, 223] width 167 height 25
click at [191, 295] on button "Handwriting" at bounding box center [189, 292] width 74 height 25
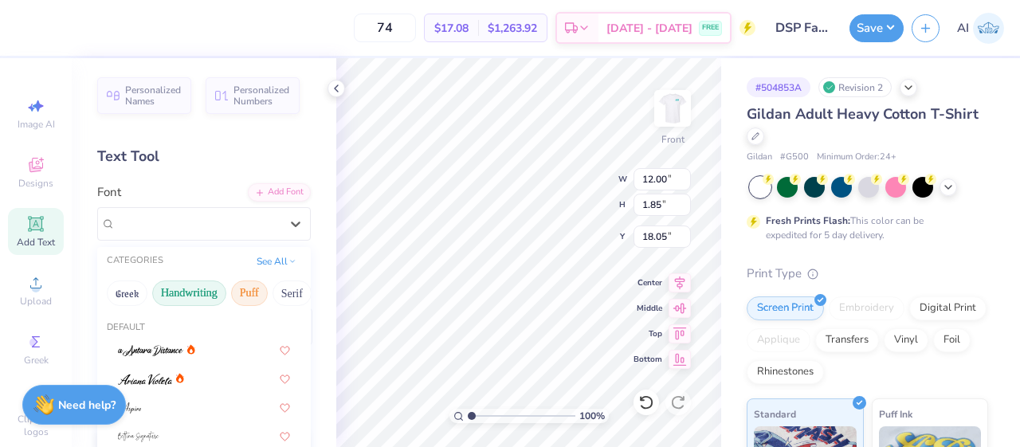
click at [249, 292] on button "Puff" at bounding box center [249, 292] width 37 height 25
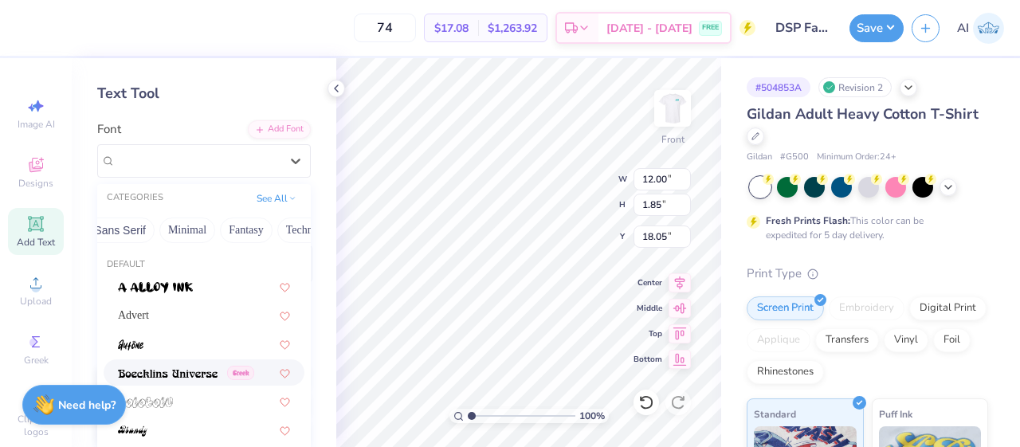
scroll to position [0, 408]
click at [182, 225] on button "Minimal" at bounding box center [176, 229] width 56 height 25
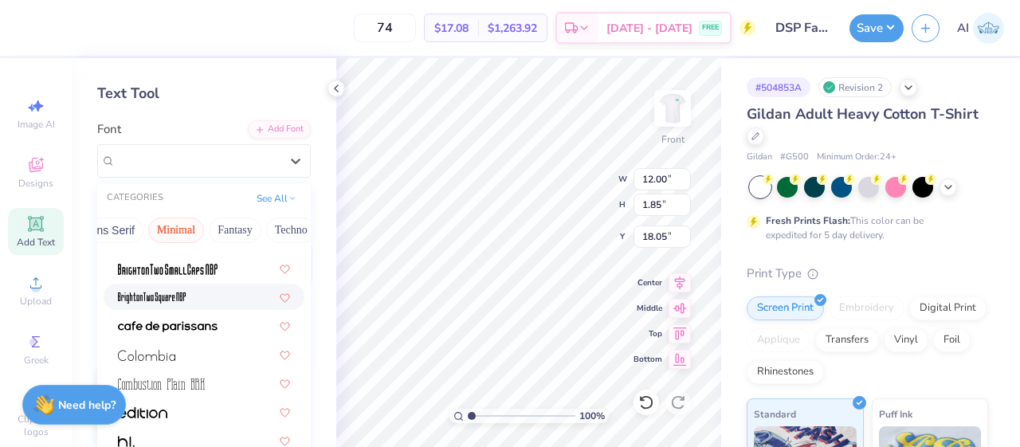
scroll to position [152, 0]
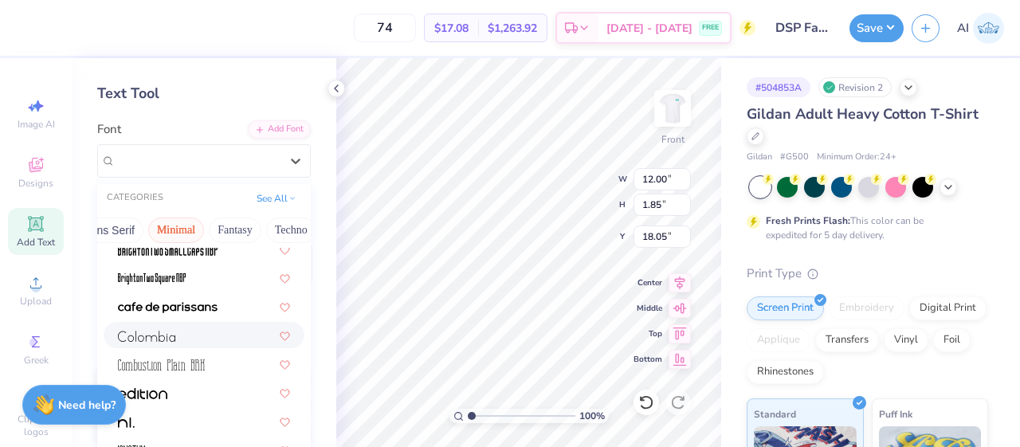
click at [198, 335] on div at bounding box center [204, 335] width 172 height 17
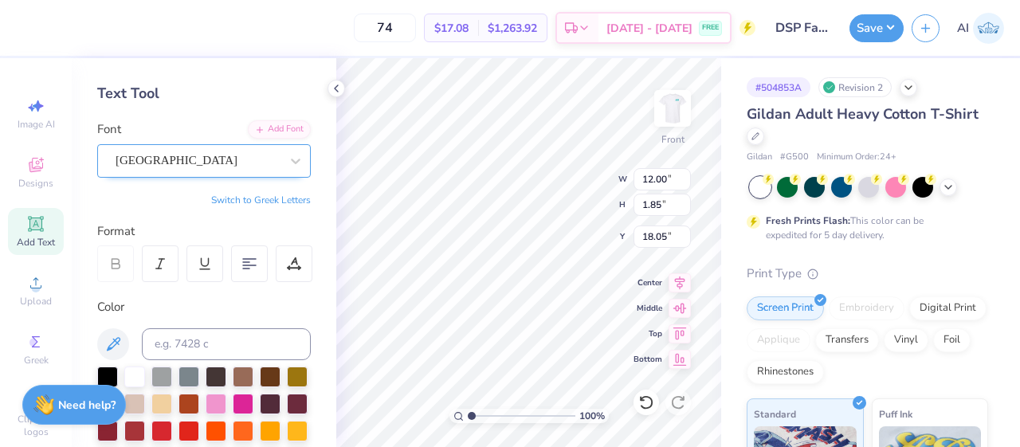
type input "8.91"
type input "1.50"
type input "18.23"
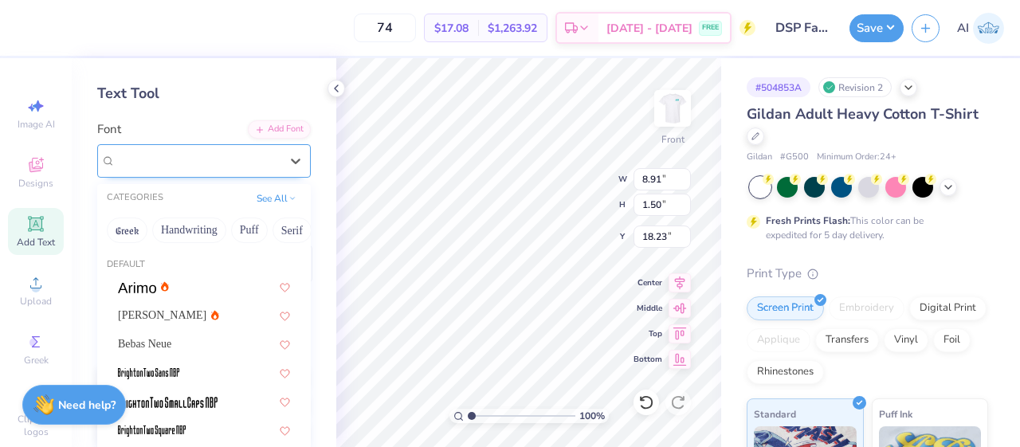
click at [229, 157] on div "Colombia" at bounding box center [197, 160] width 167 height 25
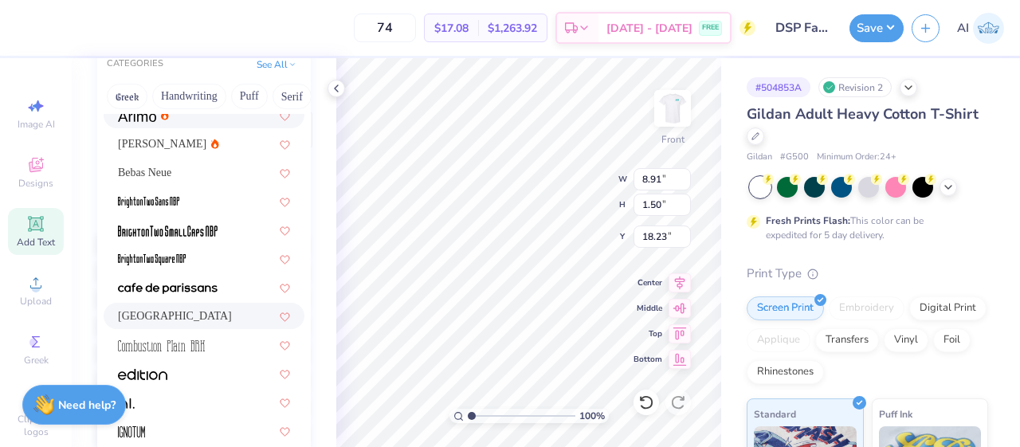
scroll to position [41, 0]
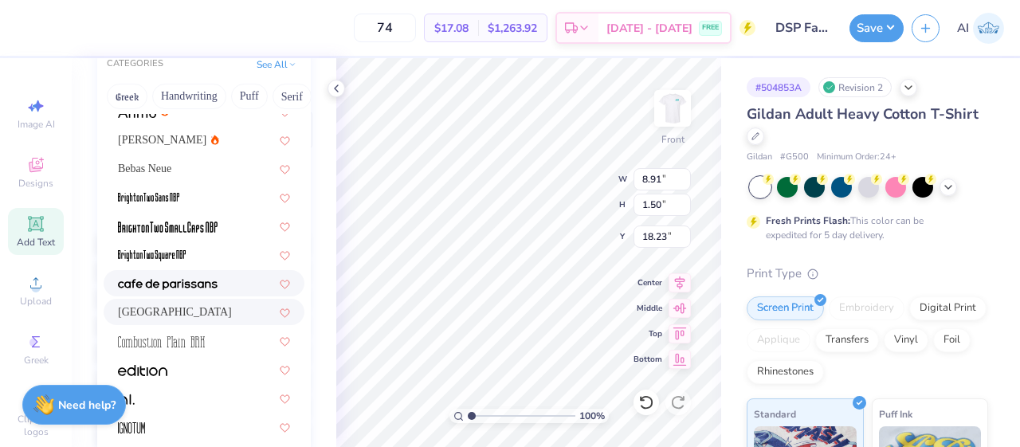
click at [191, 279] on img at bounding box center [168, 284] width 100 height 11
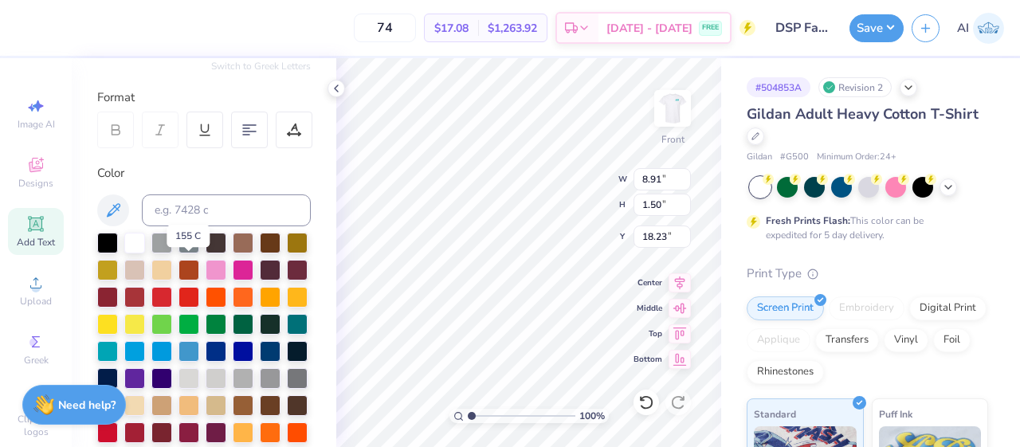
type input "9.34"
type input "1.35"
type input "18.31"
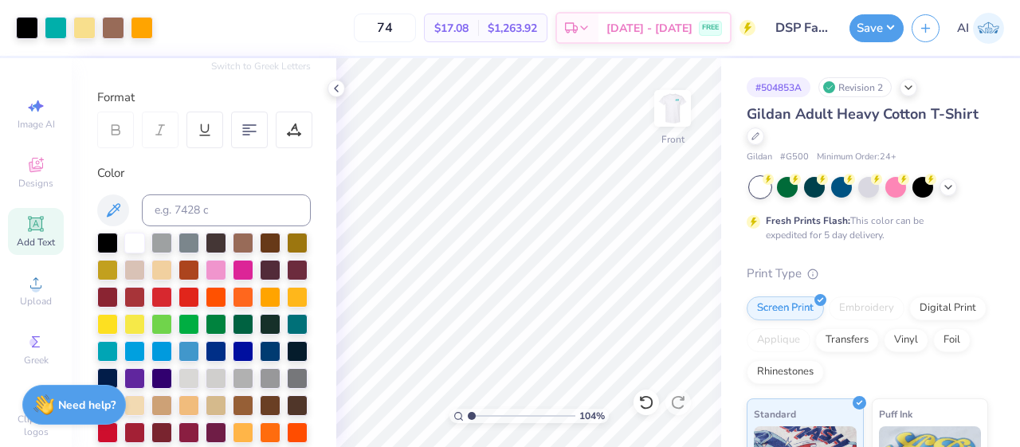
type input "1.04278810283658"
type textarea "x"
type input "1.04692277723406"
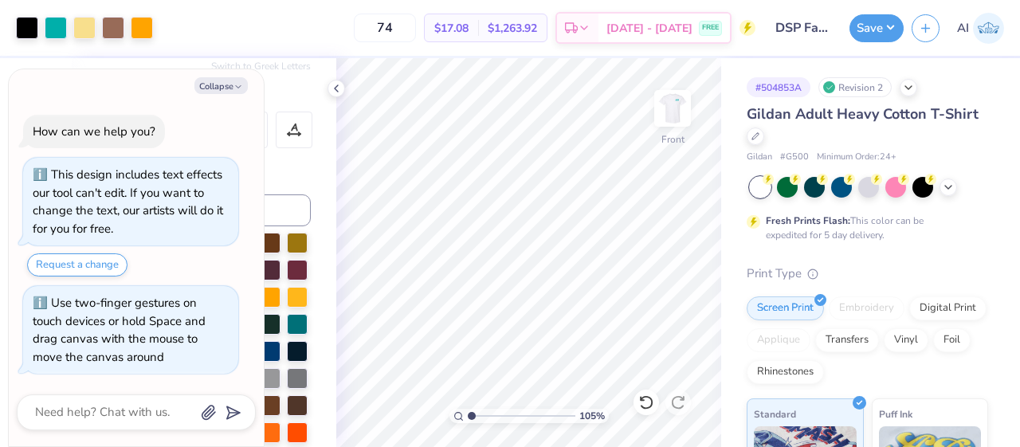
type textarea "x"
type input "1.04945724093861"
type textarea "x"
type input "1.13929091500121"
type textarea "x"
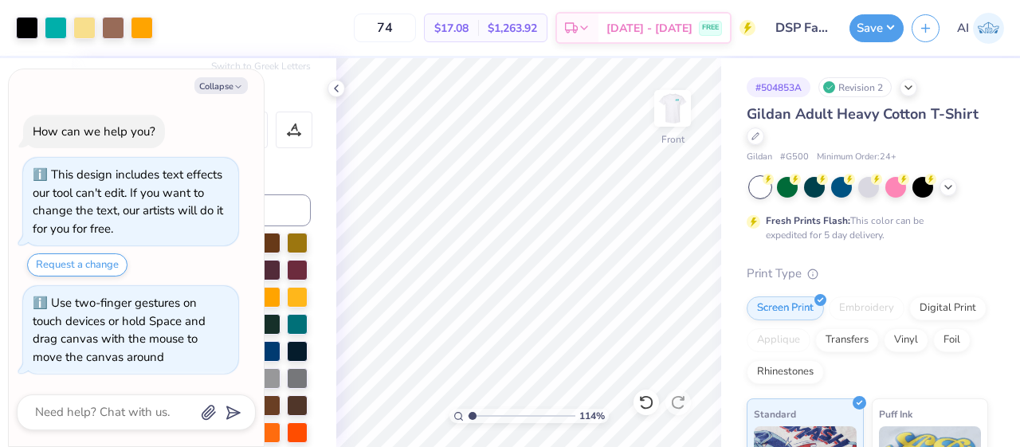
type input "1.13929091500121"
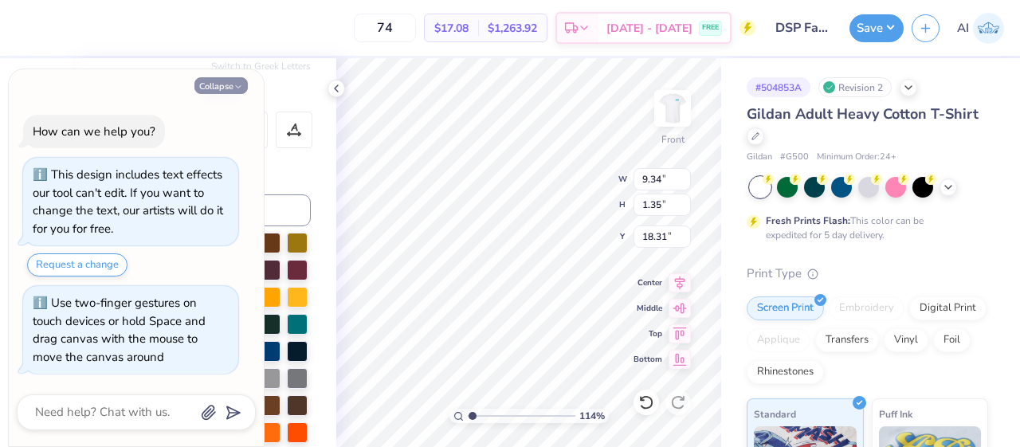
click at [239, 82] on button "Collapse" at bounding box center [220, 85] width 53 height 17
type textarea "x"
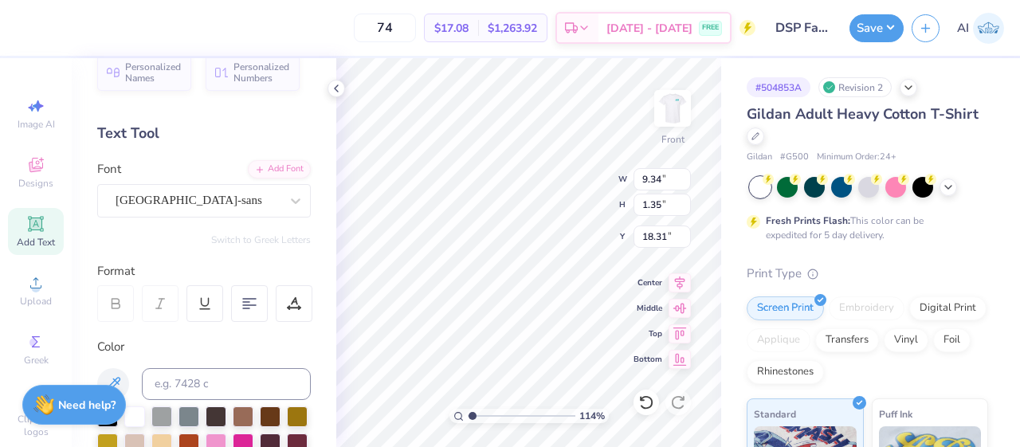
scroll to position [8, 0]
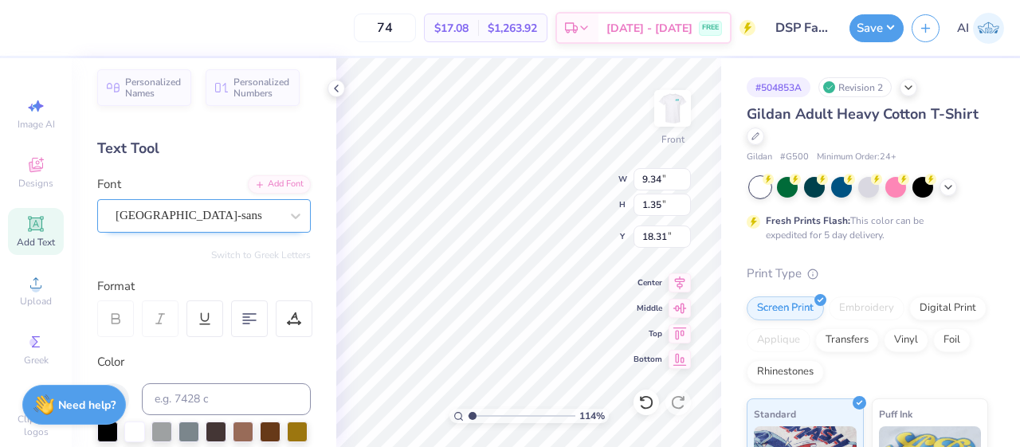
click at [218, 210] on div "cafe de paris-sans" at bounding box center [197, 215] width 167 height 25
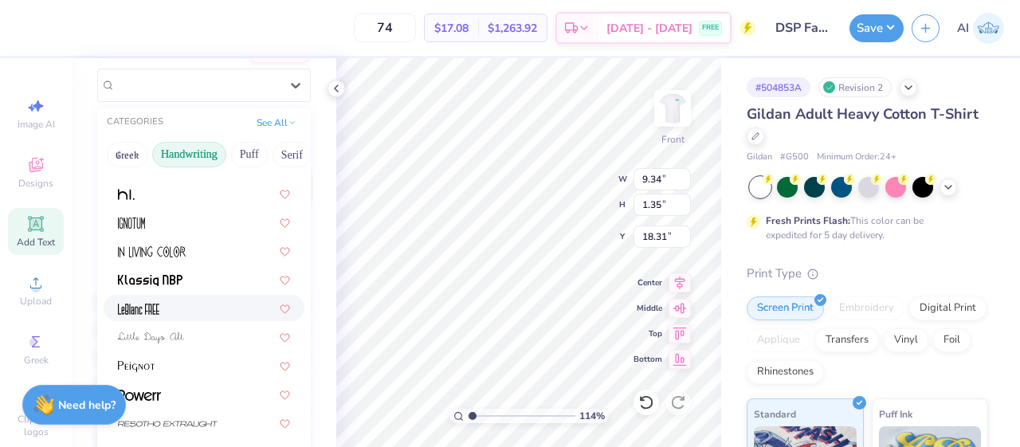
scroll to position [198, 0]
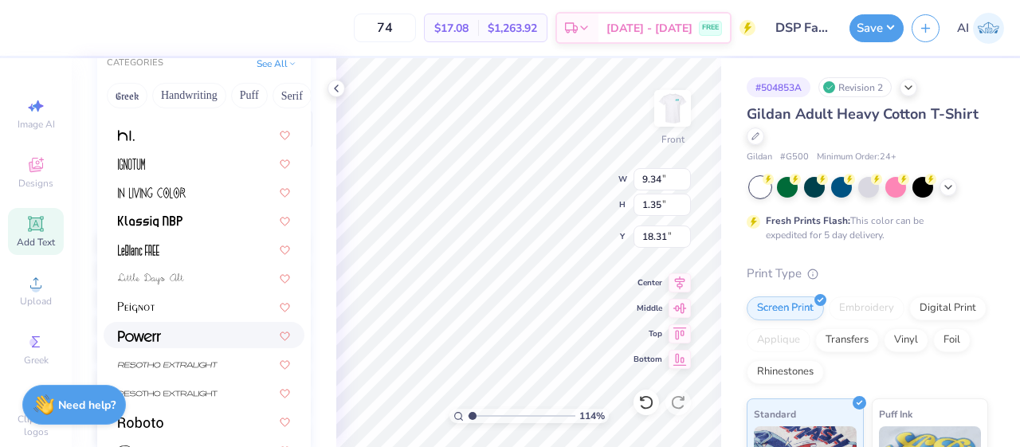
click at [186, 334] on div at bounding box center [204, 335] width 172 height 17
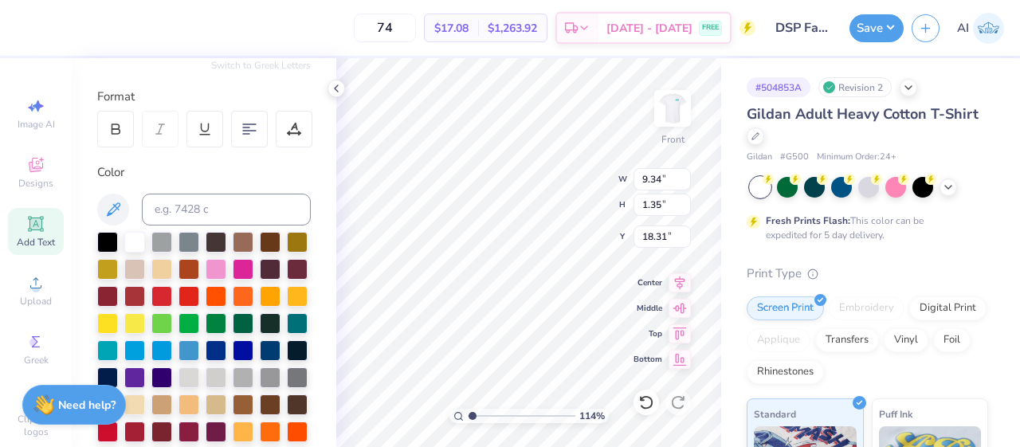
type input "1.13929091500121"
type input "10.42"
type input "1.81"
type input "18.08"
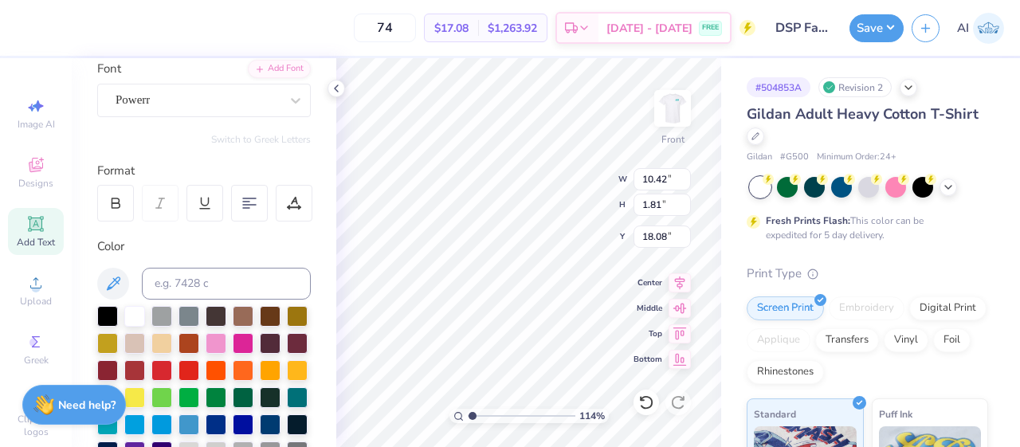
scroll to position [123, 0]
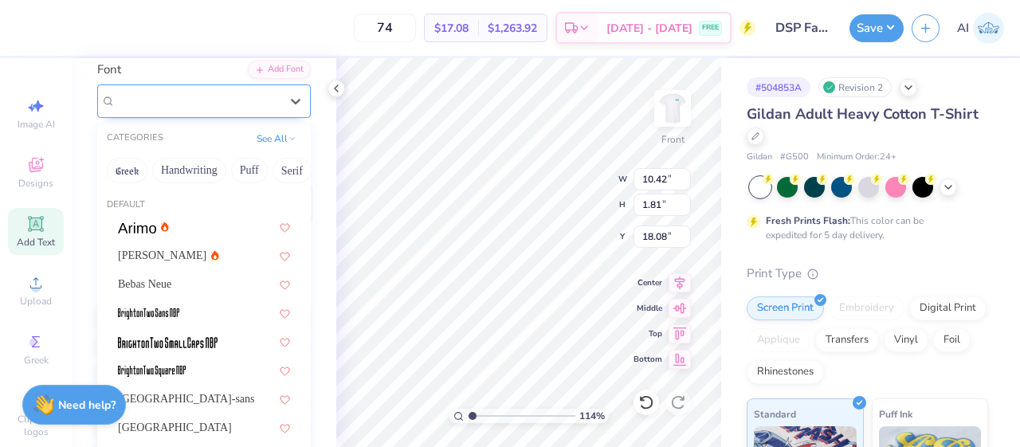
click at [263, 106] on div "Powerr" at bounding box center [197, 100] width 167 height 25
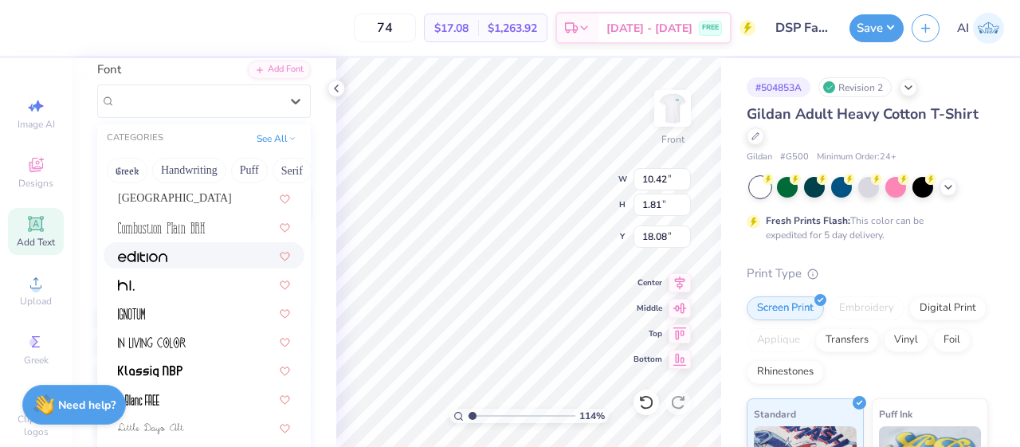
scroll to position [245, 0]
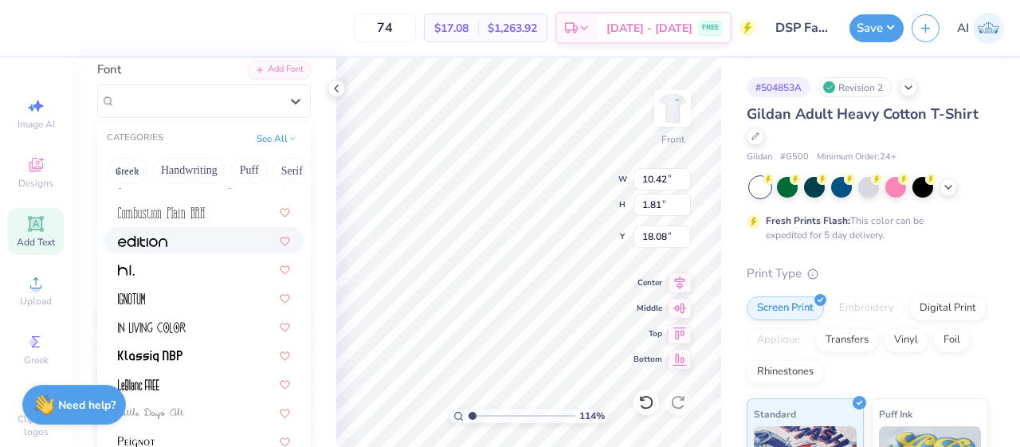
click at [185, 238] on div at bounding box center [204, 240] width 172 height 17
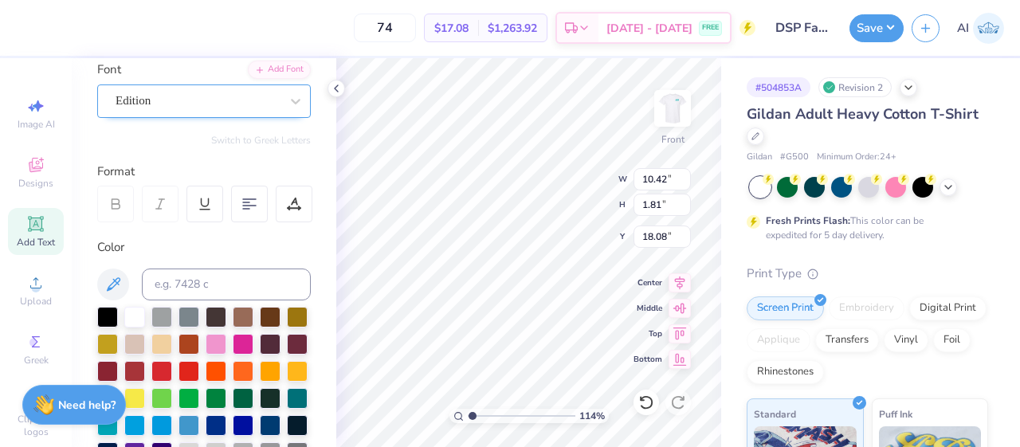
type input "1.13929091500121"
type input "14.65"
type input "1.79"
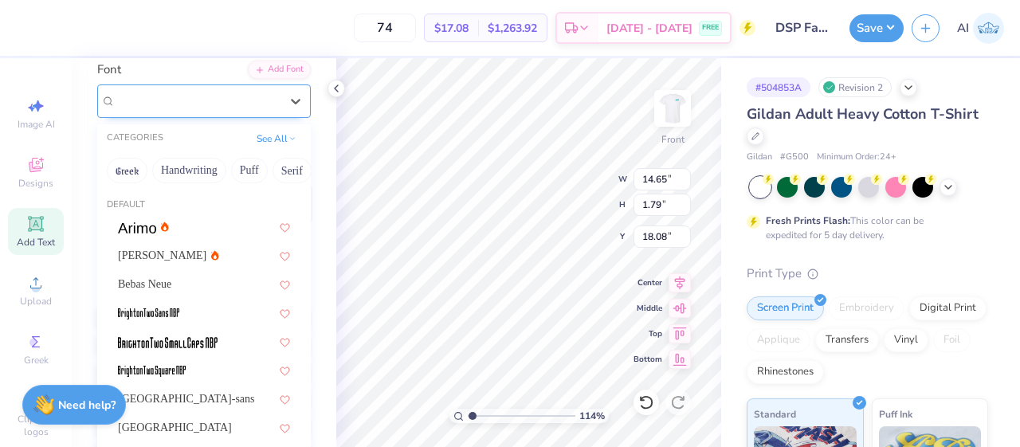
click at [262, 96] on div "Edition" at bounding box center [197, 100] width 167 height 25
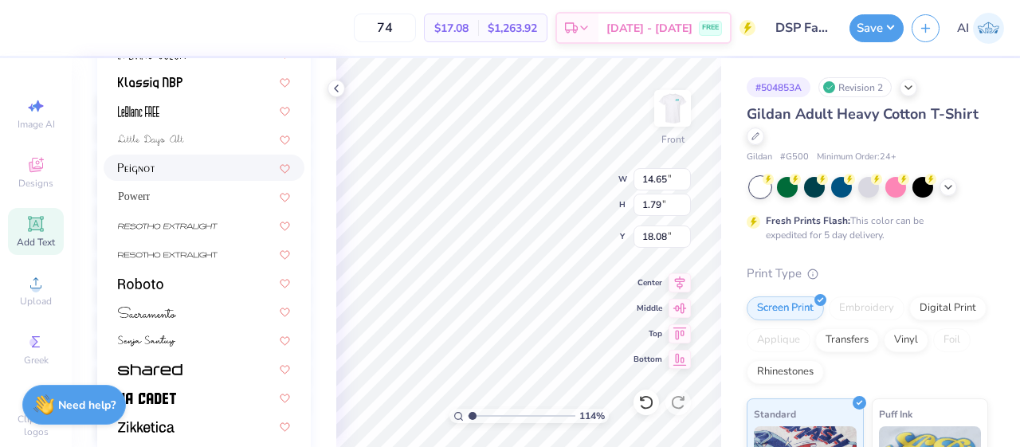
scroll to position [337, 0]
click at [192, 280] on div at bounding box center [204, 281] width 172 height 17
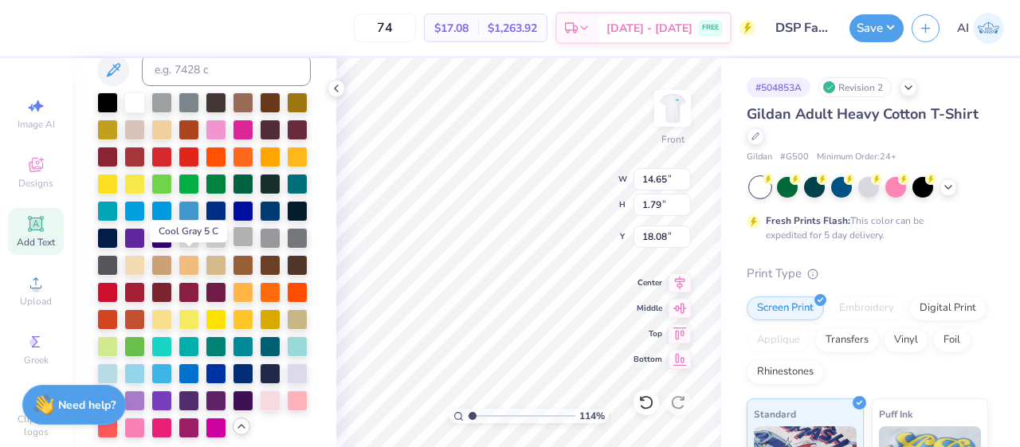
type input "1.13929091500121"
type input "10.65"
type input "1.62"
type input "18.17"
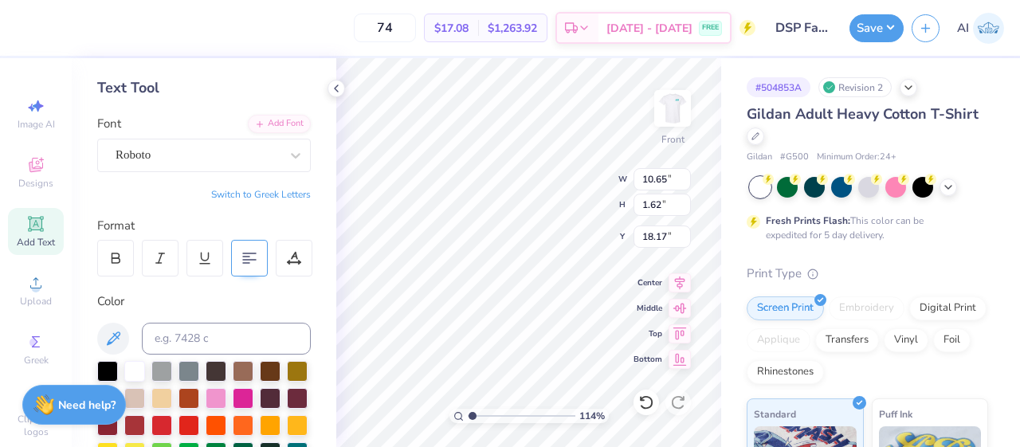
scroll to position [66, 0]
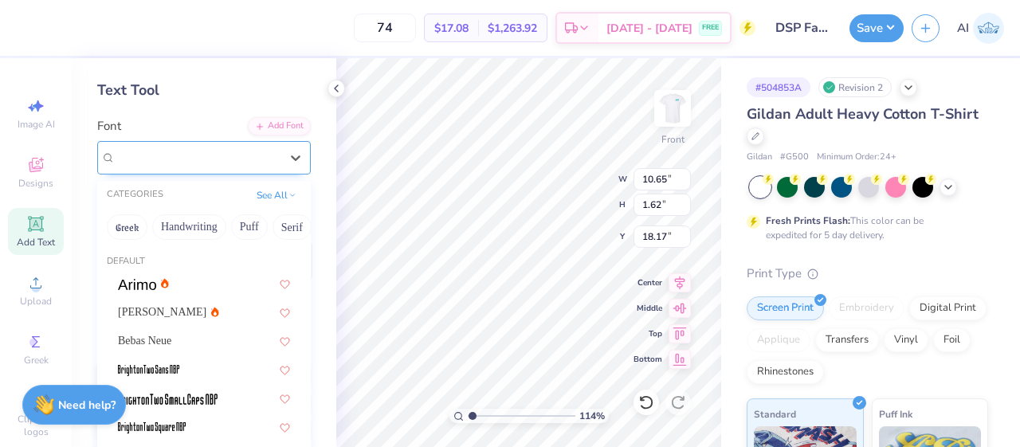
click at [263, 160] on div "Roboto" at bounding box center [197, 157] width 167 height 25
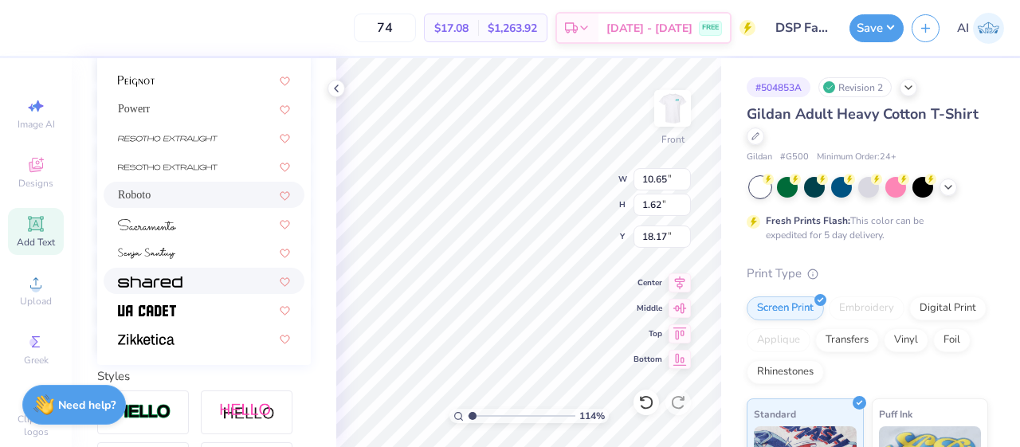
scroll to position [439, 0]
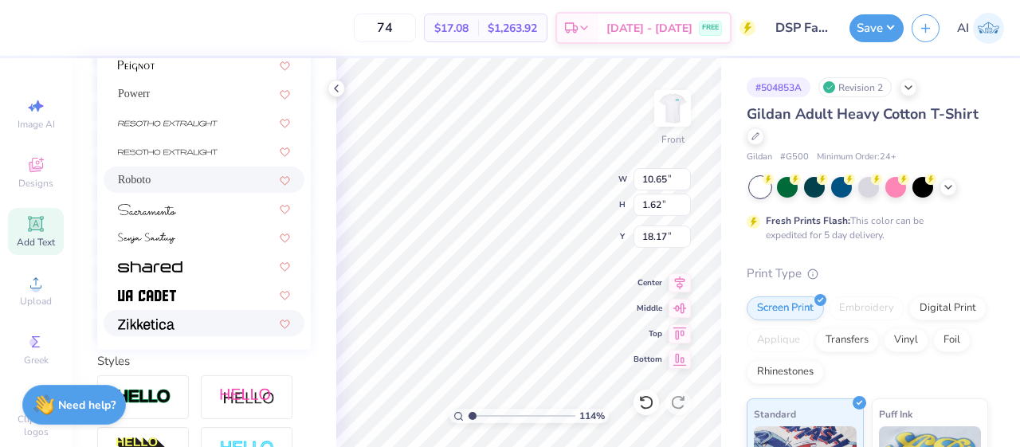
click at [191, 326] on div at bounding box center [204, 323] width 172 height 17
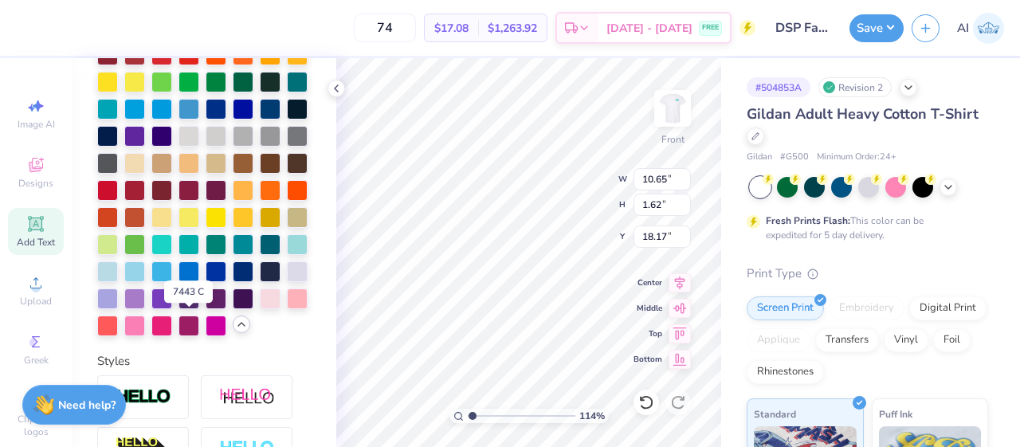
type input "1.13929091500121"
type input "11.88"
type input "1.67"
type input "18.15"
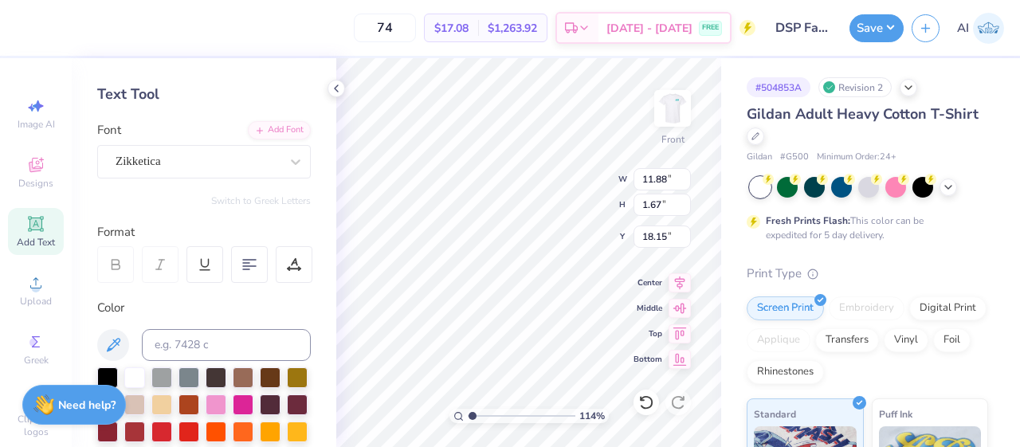
scroll to position [61, 0]
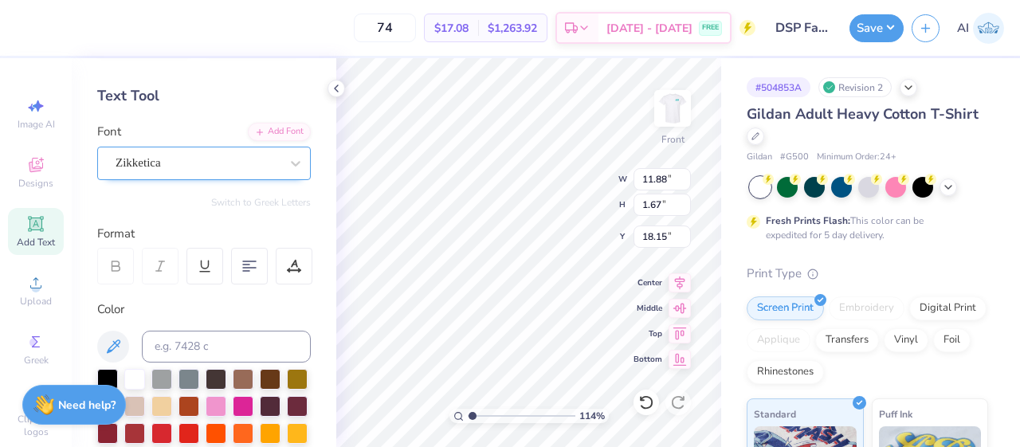
click at [249, 155] on div "Zikketica" at bounding box center [197, 163] width 167 height 25
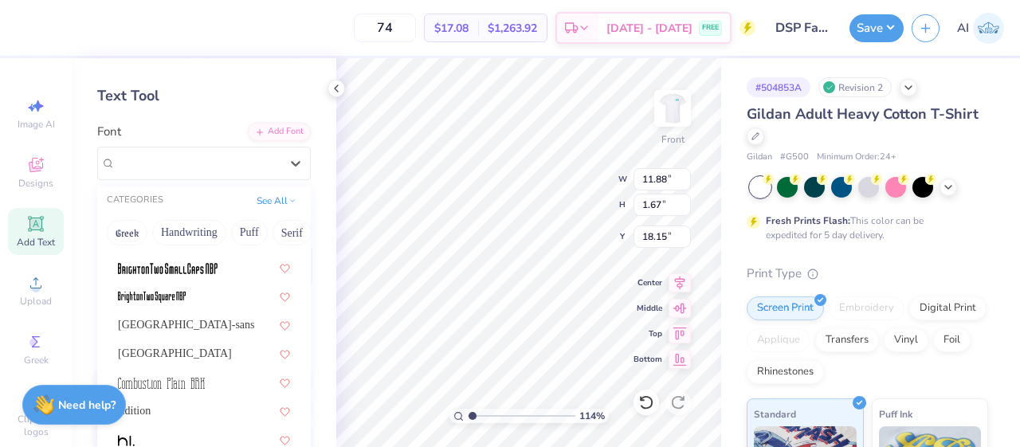
scroll to position [138, 0]
click at [180, 376] on img at bounding box center [161, 381] width 87 height 11
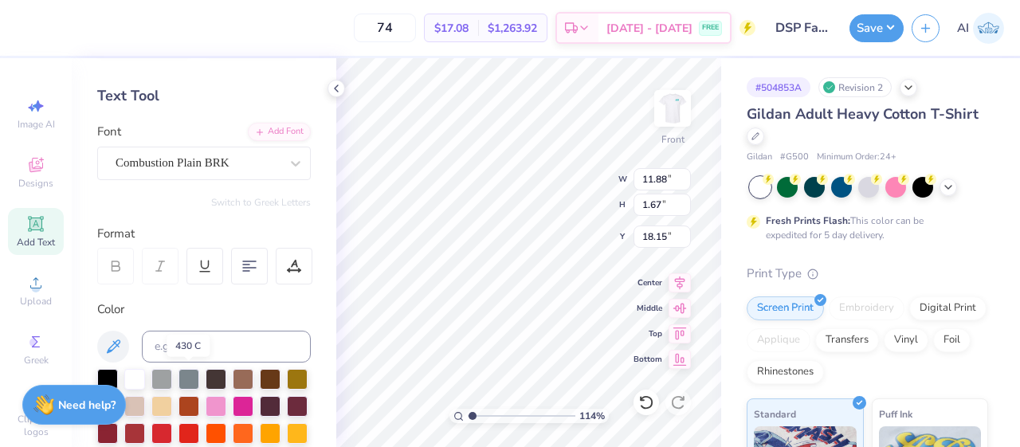
type input "1.13929091500121"
type input "6.31"
type input "1.49"
type input "18.23"
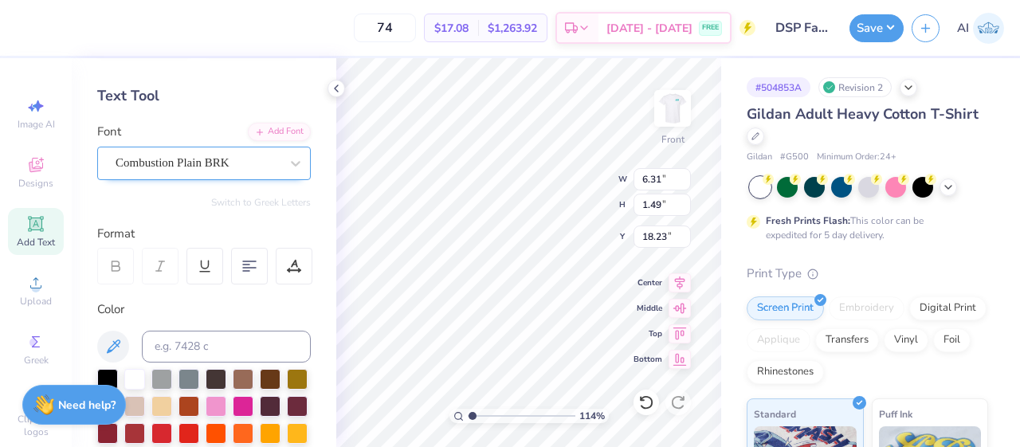
click at [250, 162] on div "Combustion Plain BRK" at bounding box center [197, 163] width 167 height 25
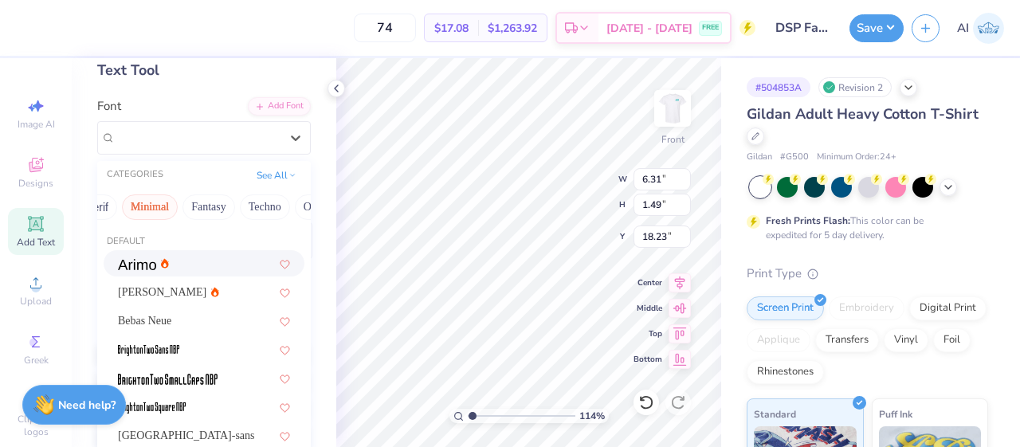
scroll to position [0, 447]
click at [198, 204] on button "Fantasy" at bounding box center [196, 206] width 53 height 25
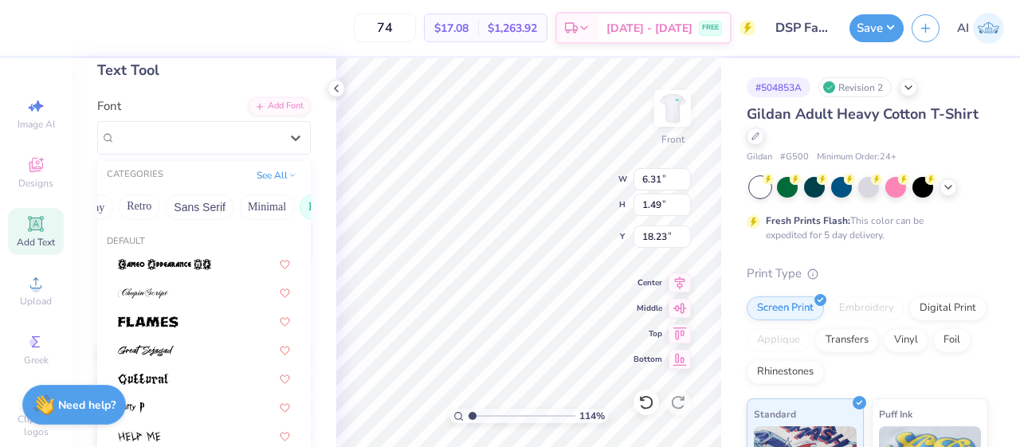
scroll to position [0, 312]
click at [207, 200] on button "Sans Serif" at bounding box center [204, 206] width 69 height 25
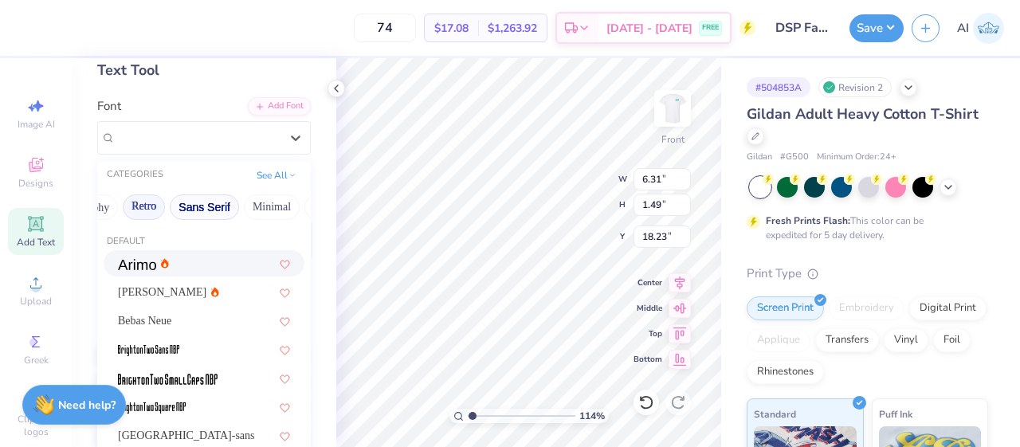
click at [150, 210] on button "Retro" at bounding box center [144, 206] width 42 height 25
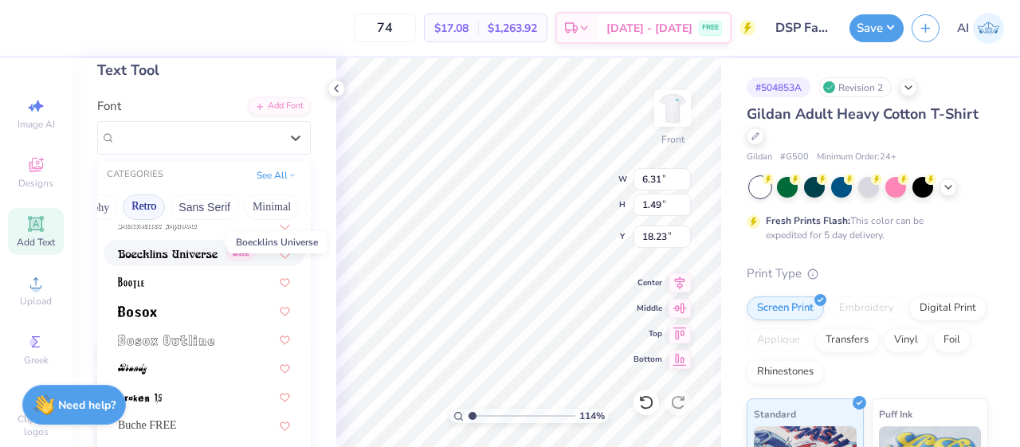
scroll to position [153, 0]
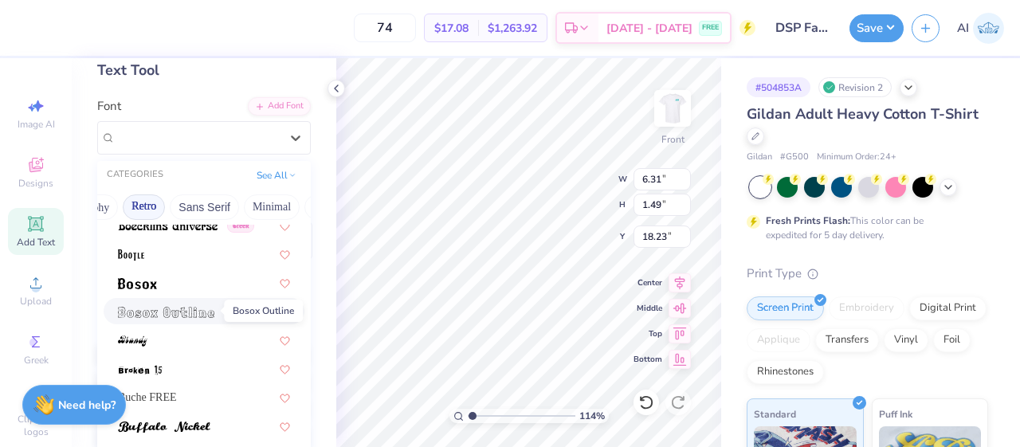
click at [191, 309] on img at bounding box center [166, 312] width 96 height 11
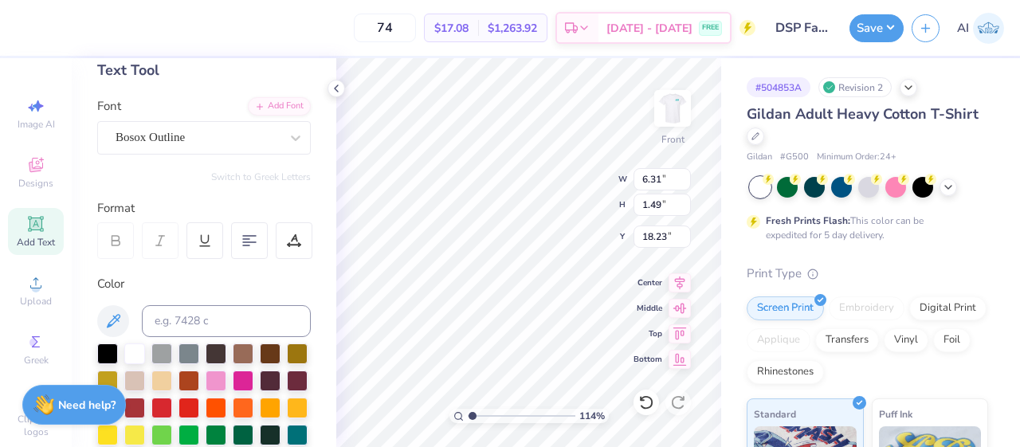
type input "1.13929091500121"
type input "9.52"
type input "1.32"
type input "18.32"
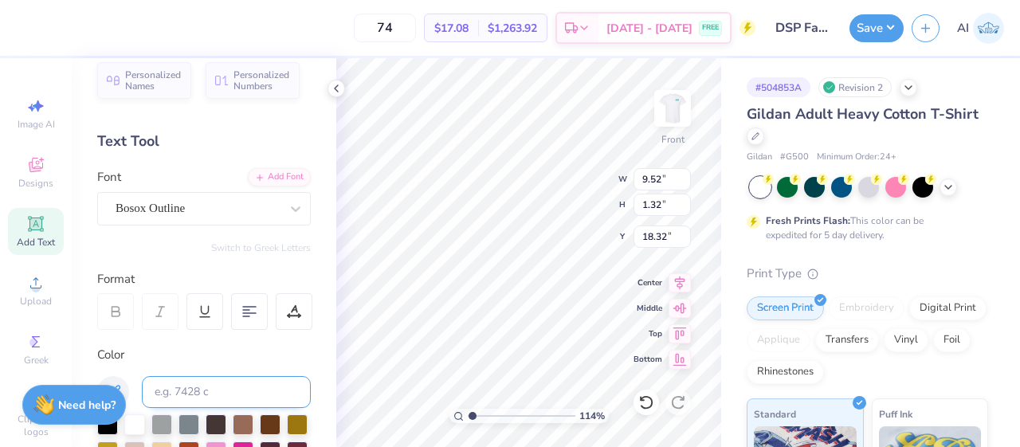
scroll to position [0, 0]
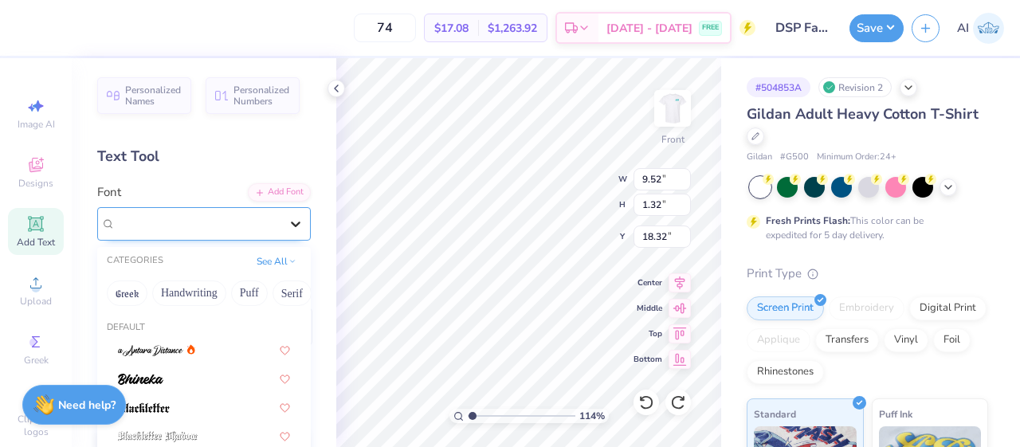
click at [288, 224] on icon at bounding box center [296, 224] width 16 height 16
click at [186, 288] on button "Handwriting" at bounding box center [189, 292] width 74 height 25
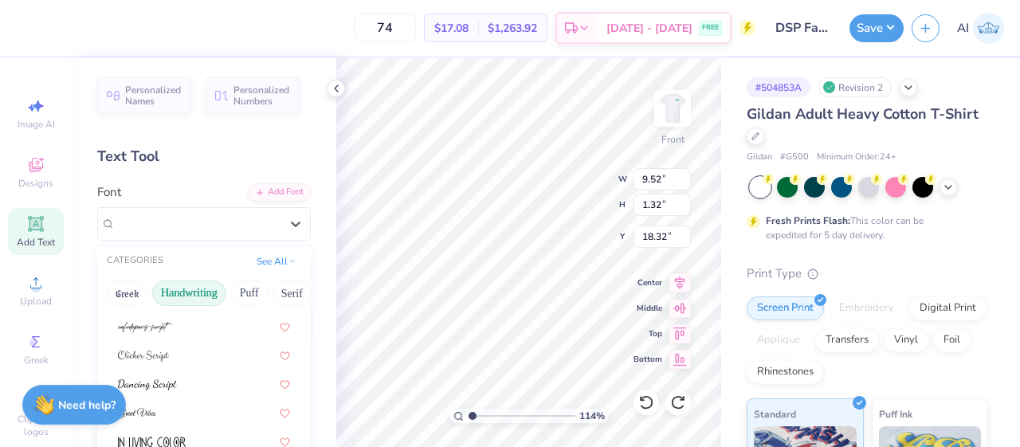
scroll to position [169, 0]
click at [285, 288] on button "Serif" at bounding box center [291, 292] width 39 height 25
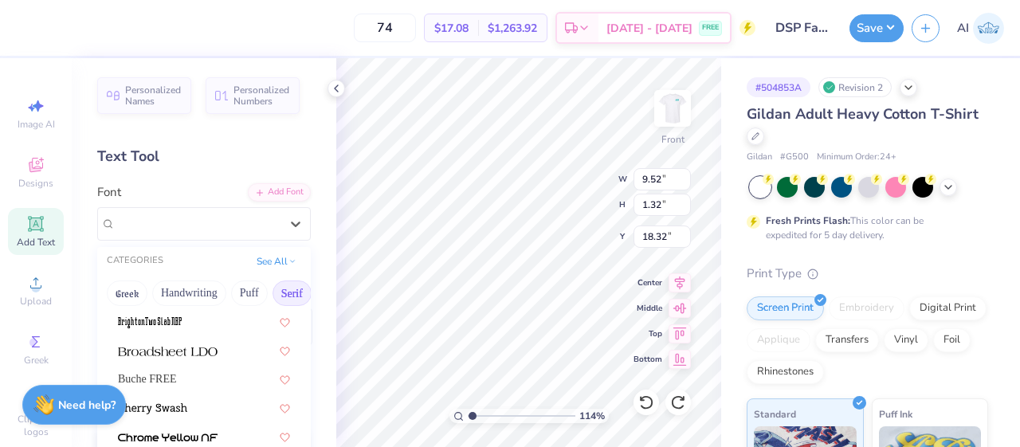
scroll to position [144, 0]
click at [169, 345] on img at bounding box center [168, 349] width 100 height 11
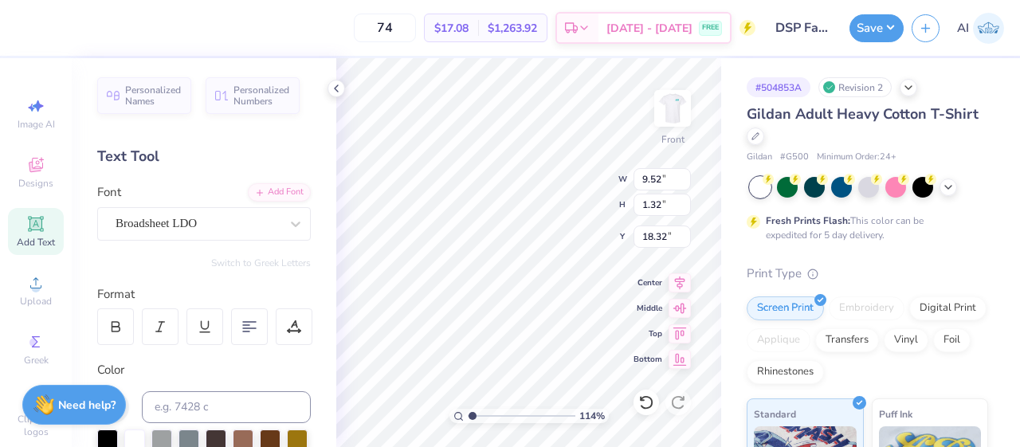
type input "1.13929091500121"
type input "11.36"
type input "1.54"
type input "18.21"
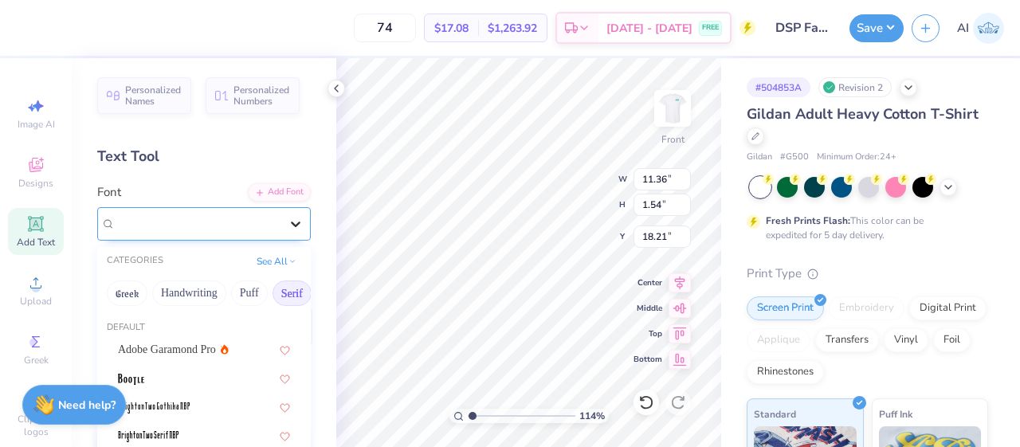
click at [288, 217] on icon at bounding box center [296, 224] width 16 height 16
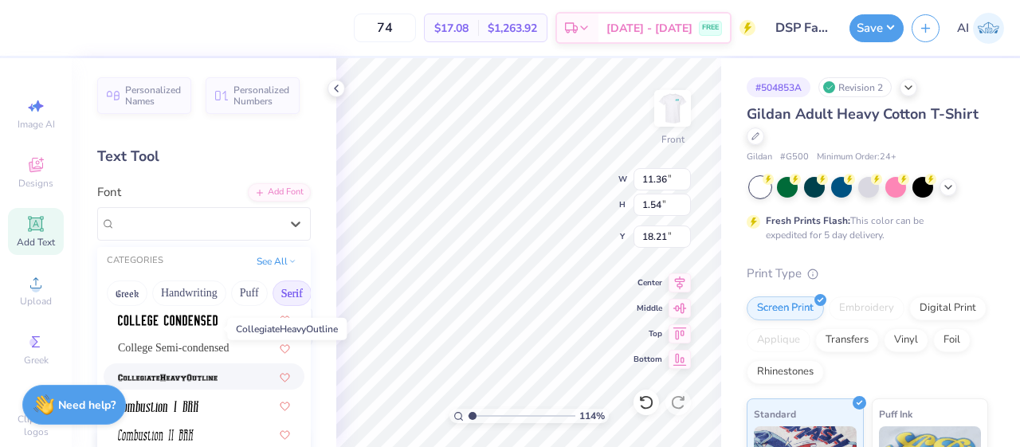
scroll to position [547, 0]
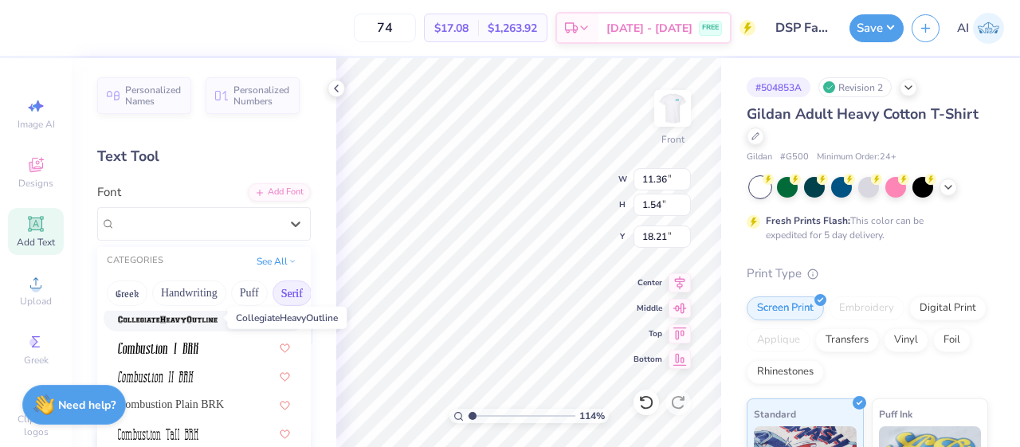
click at [201, 319] on img at bounding box center [168, 319] width 100 height 11
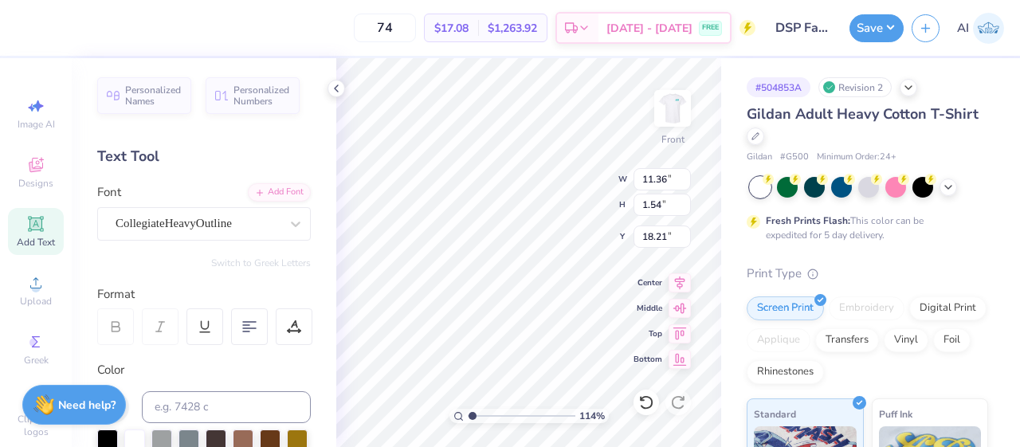
type input "1.13929091500121"
type input "11.04"
type input "1.23"
type input "18.36"
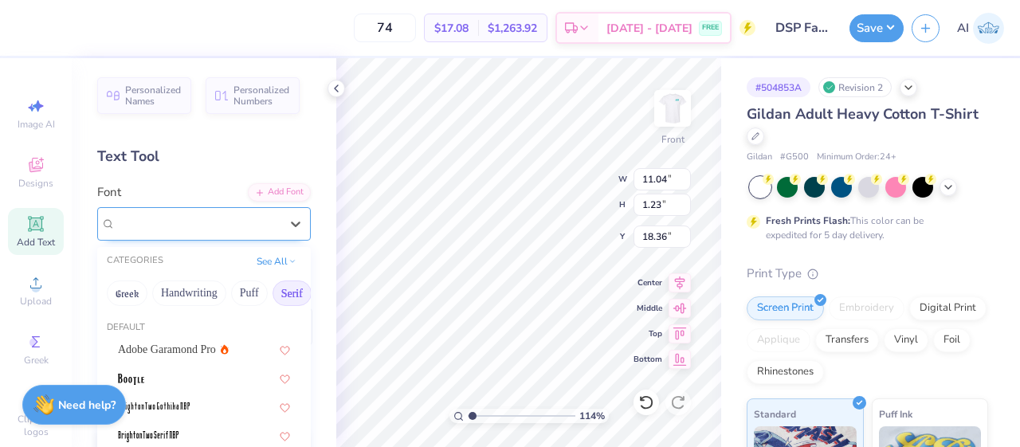
click at [250, 217] on div "CollegiateHeavyOutline" at bounding box center [197, 223] width 167 height 25
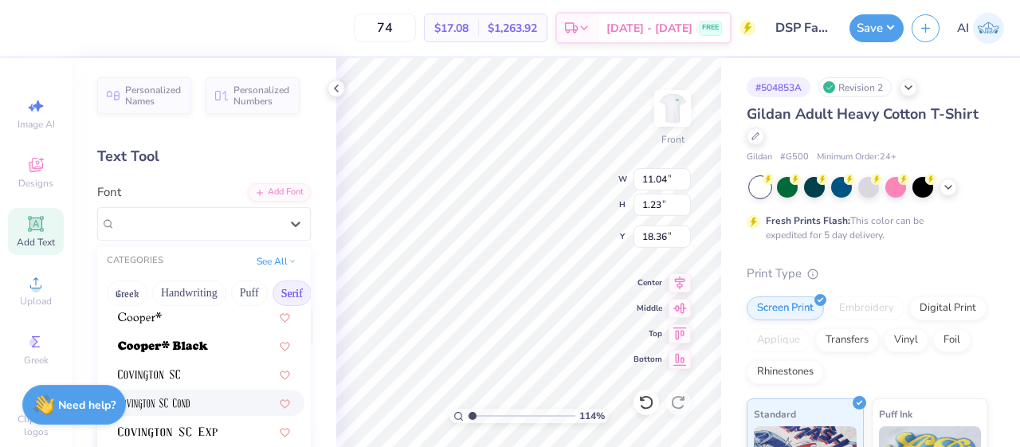
scroll to position [785, 0]
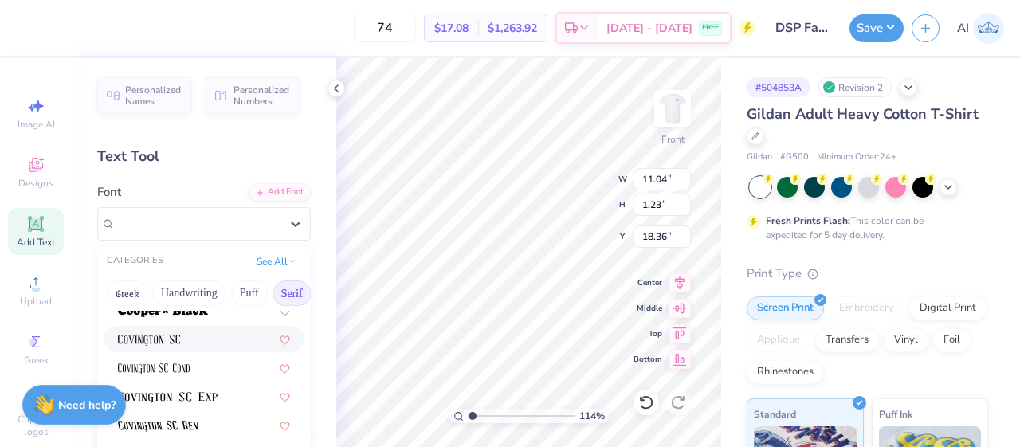
click at [198, 342] on div at bounding box center [204, 339] width 172 height 17
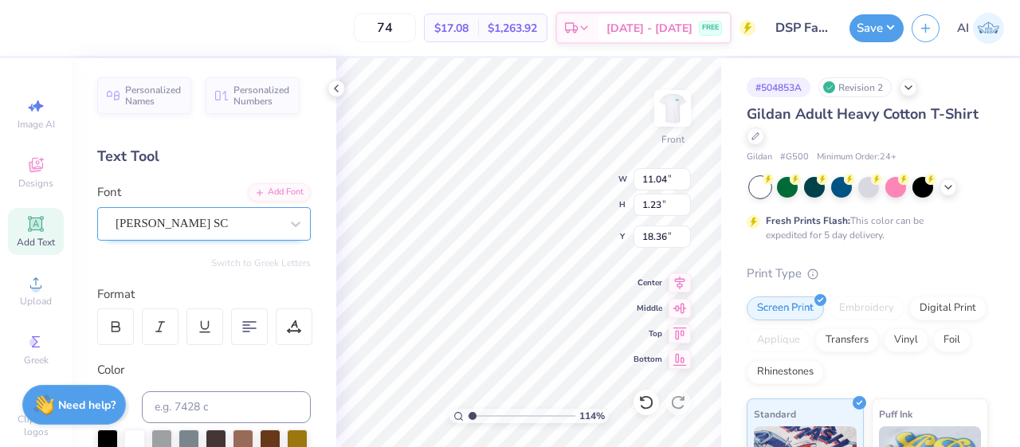
type input "1.13929091500121"
type input "9.77"
type input "1.48"
type input "18.24"
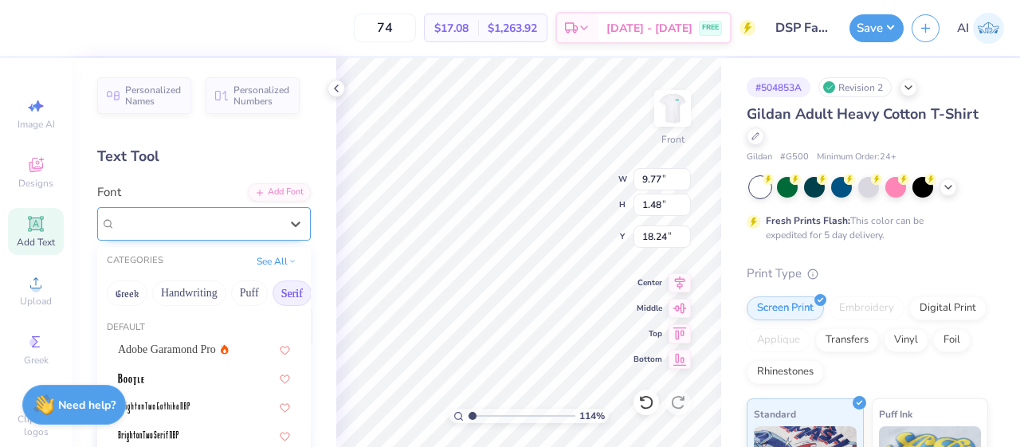
click at [261, 213] on div at bounding box center [197, 224] width 164 height 22
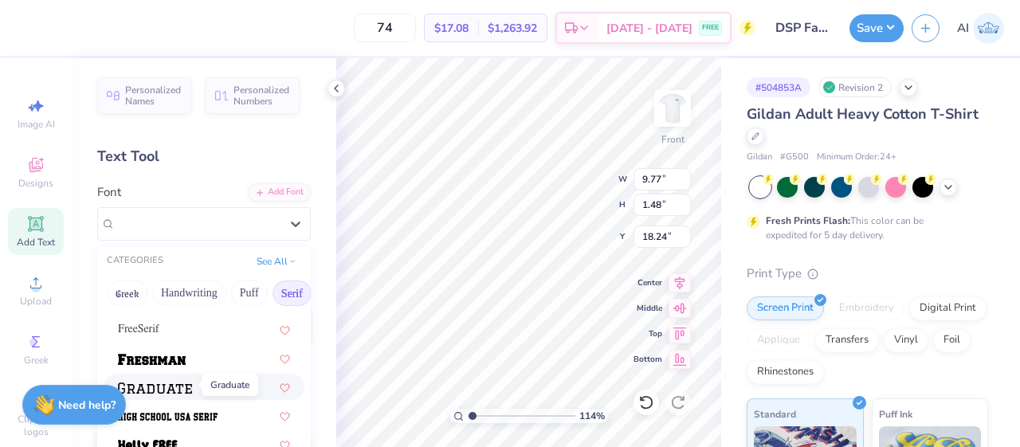
scroll to position [1371, 0]
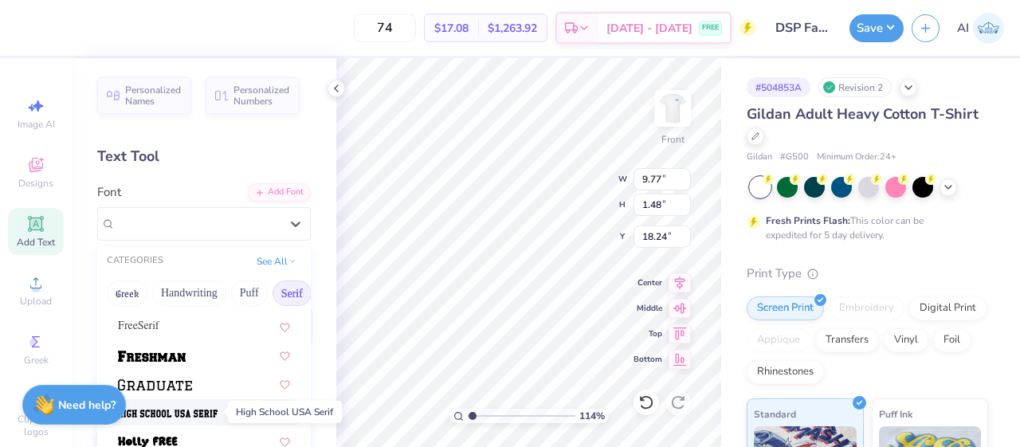
click at [195, 409] on img at bounding box center [168, 413] width 100 height 11
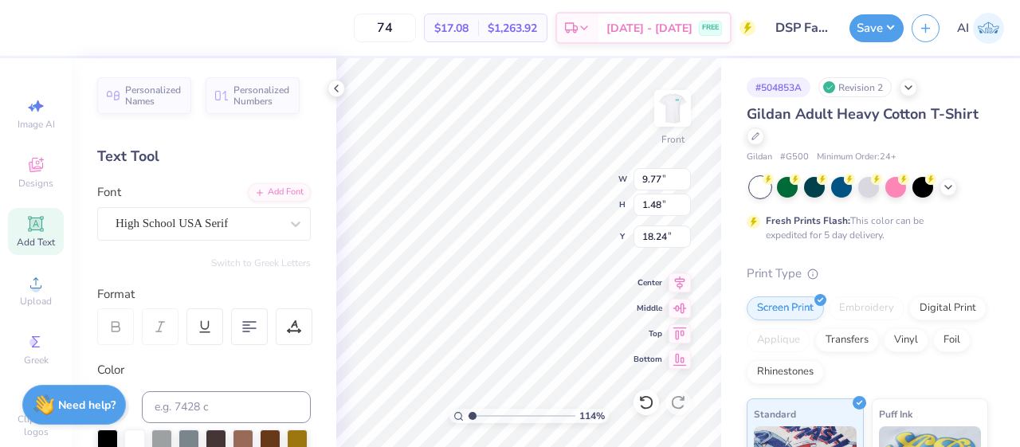
type input "1.13929091500121"
type input "11.39"
type input "1.31"
type input "18.33"
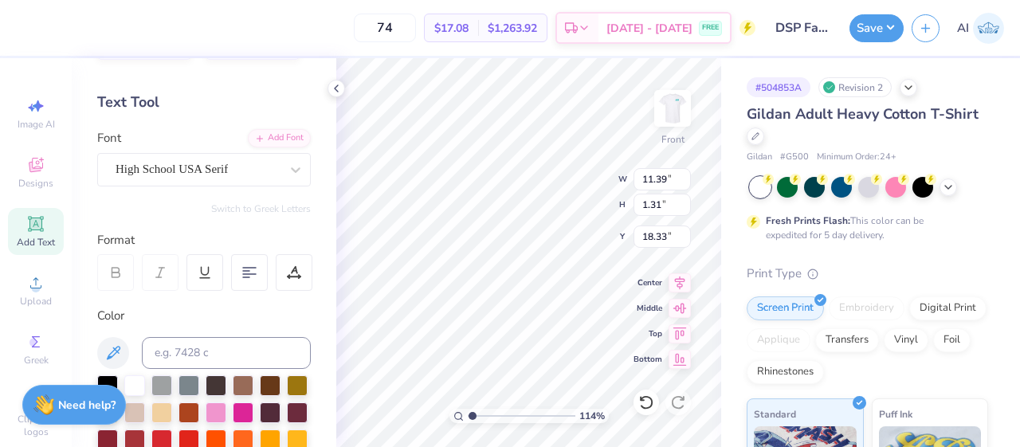
scroll to position [57, 0]
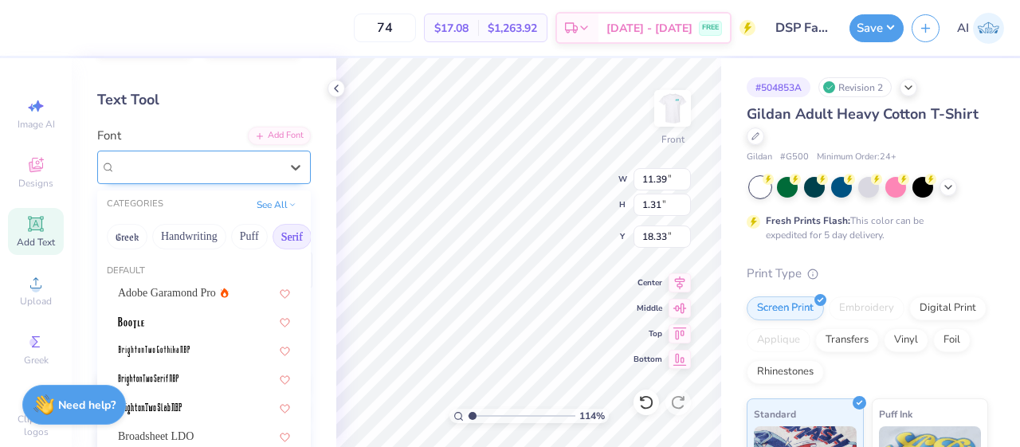
click at [245, 174] on div "High School USA Serif" at bounding box center [197, 167] width 167 height 25
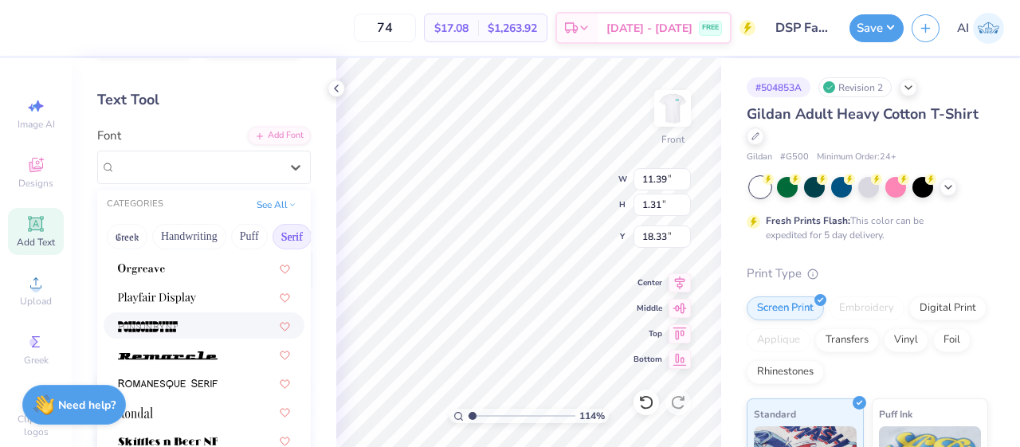
scroll to position [1824, 0]
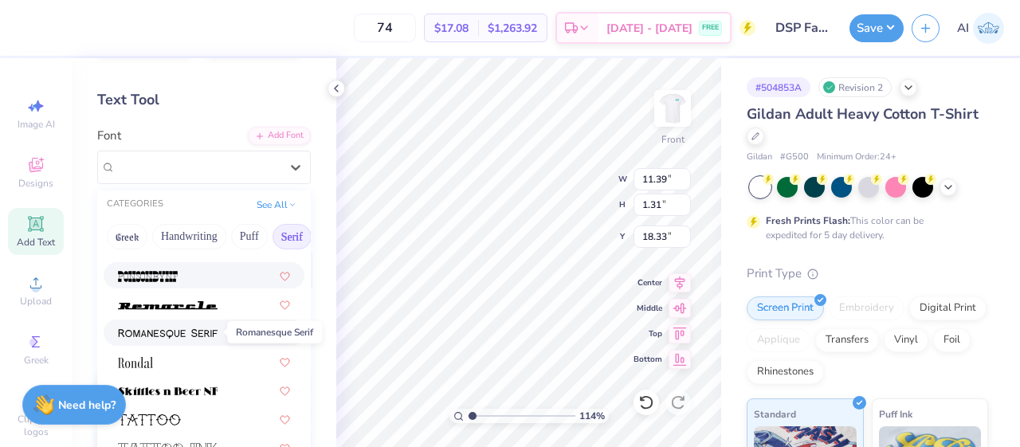
click at [187, 332] on img at bounding box center [168, 333] width 100 height 11
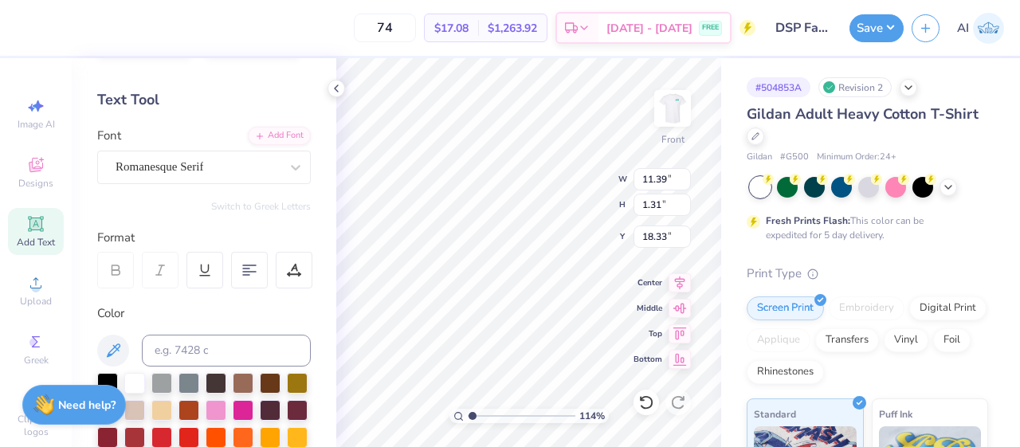
type input "1.13929091500121"
type input "12.21"
type input "1.25"
type input "18.35"
click at [226, 168] on div "Romanesque Serif" at bounding box center [197, 167] width 167 height 25
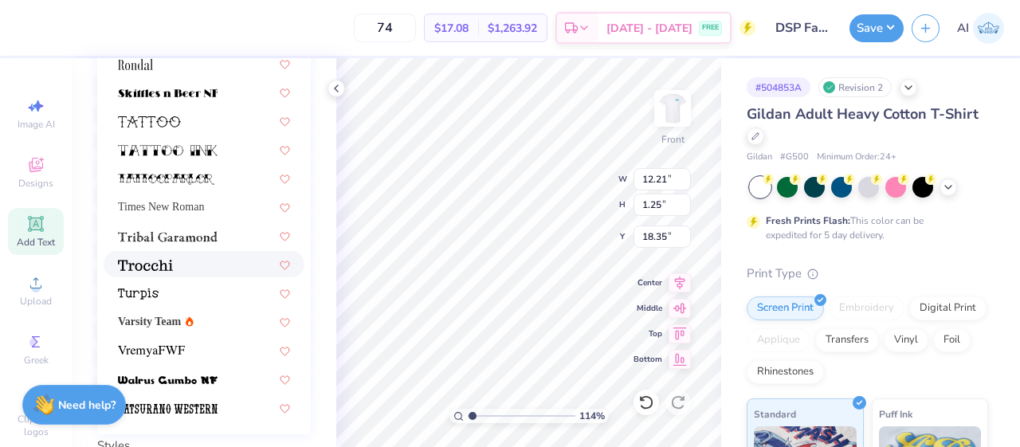
scroll to position [355, 0]
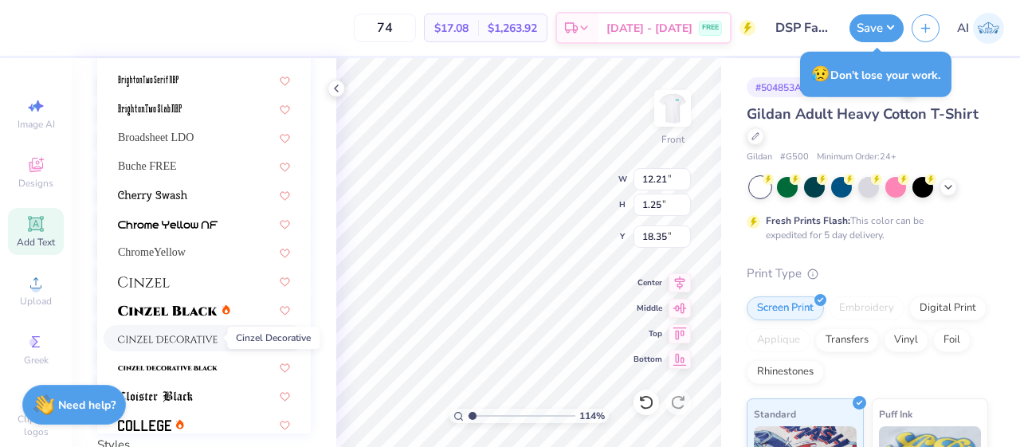
type input "1.13929091500121"
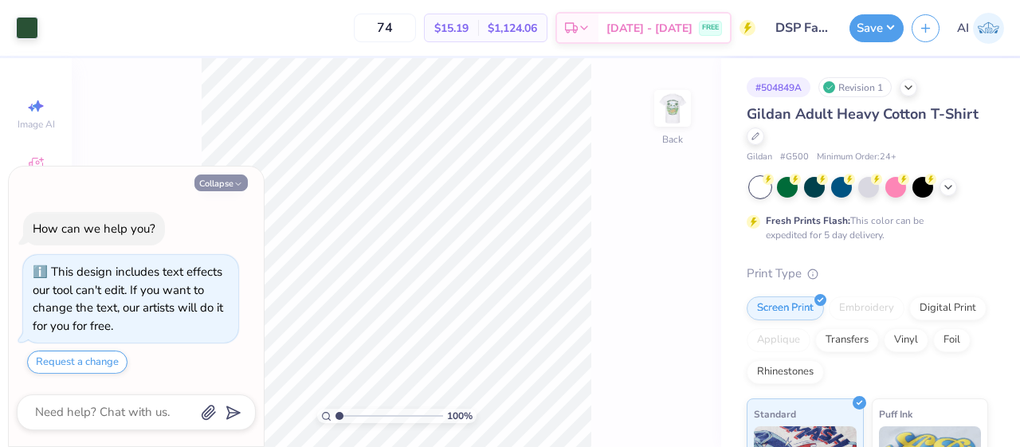
click at [217, 186] on button "Collapse" at bounding box center [220, 182] width 53 height 17
type textarea "x"
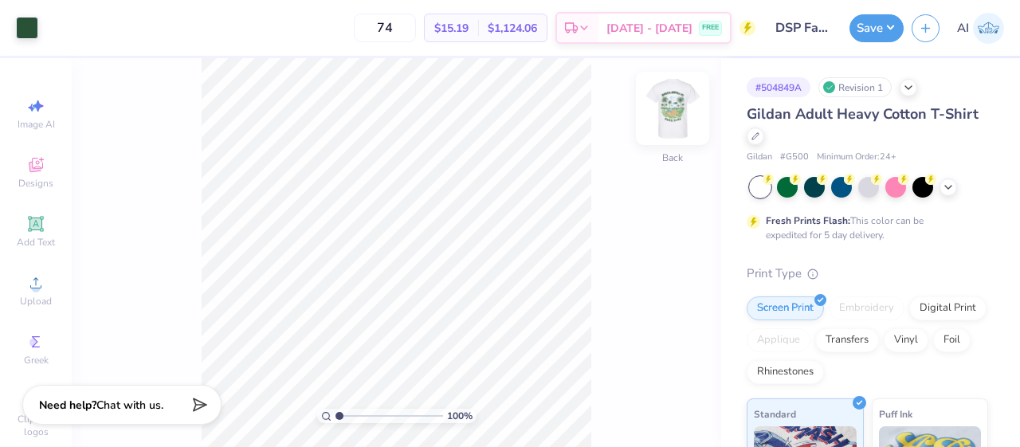
click at [687, 108] on img at bounding box center [672, 108] width 64 height 64
click at [666, 114] on img at bounding box center [672, 108] width 32 height 32
click at [698, 114] on img at bounding box center [672, 108] width 64 height 64
